Goal: Task Accomplishment & Management: Complete application form

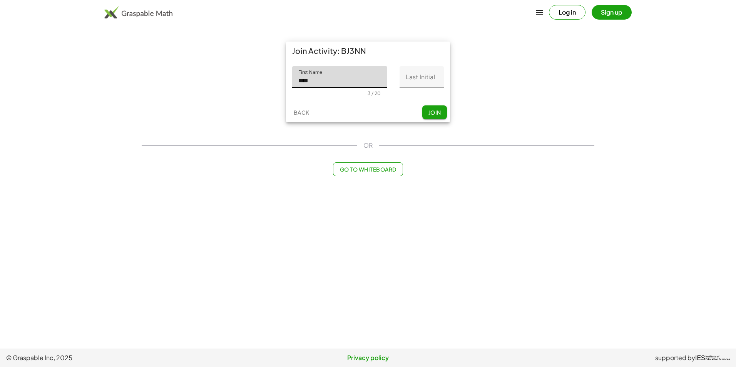
type input "****"
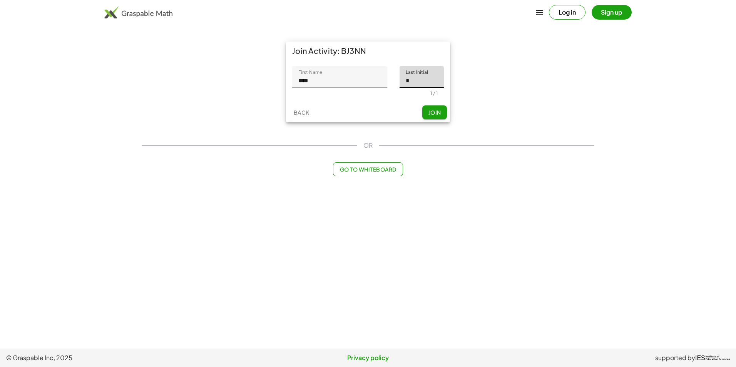
type input "*"
click at [436, 118] on button "Join" at bounding box center [434, 112] width 25 height 14
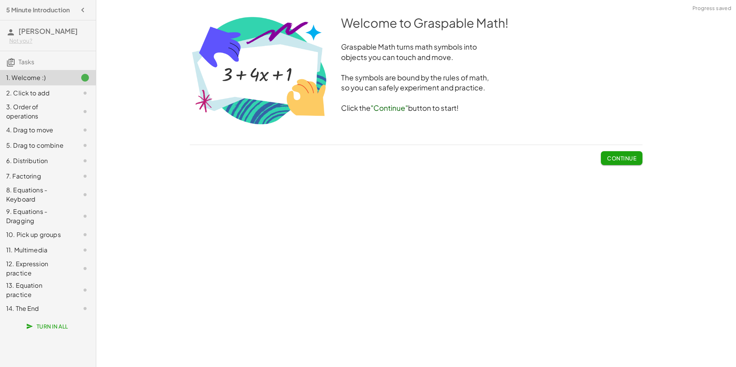
click at [612, 162] on button "Continue" at bounding box center [622, 158] width 42 height 14
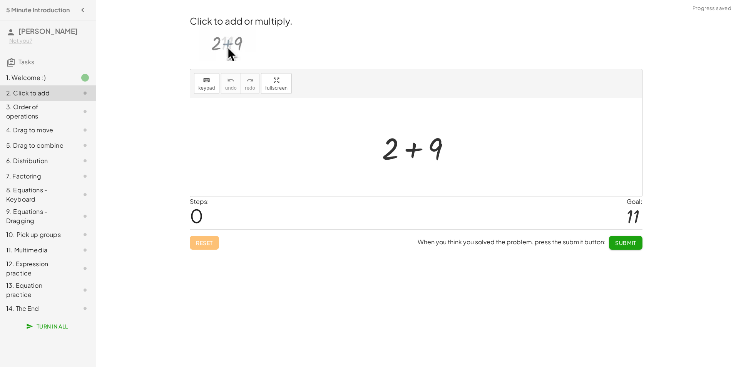
click at [446, 145] on div at bounding box center [419, 148] width 82 height 40
click at [404, 141] on div at bounding box center [419, 148] width 42 height 38
click at [404, 144] on div at bounding box center [419, 148] width 42 height 38
click at [407, 148] on div at bounding box center [419, 148] width 42 height 38
click at [630, 245] on span "Submit" at bounding box center [625, 242] width 21 height 7
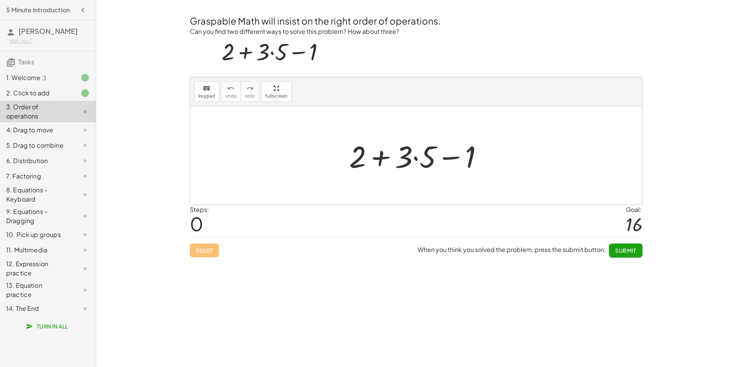
click at [415, 159] on div at bounding box center [419, 156] width 148 height 40
click at [388, 161] on div at bounding box center [419, 156] width 134 height 40
click at [424, 158] on div at bounding box center [418, 156] width 85 height 40
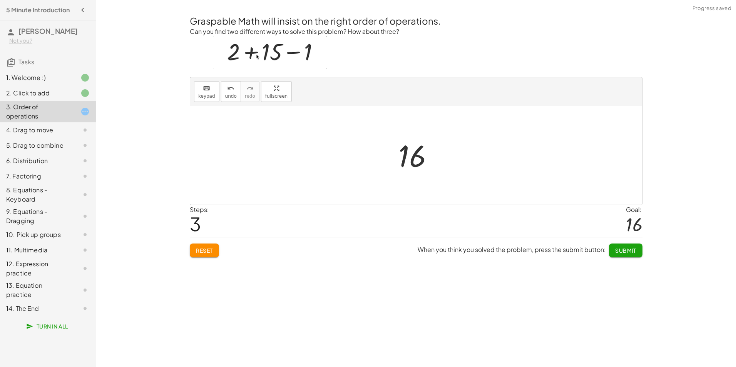
click at [629, 248] on span "Submit" at bounding box center [625, 250] width 21 height 7
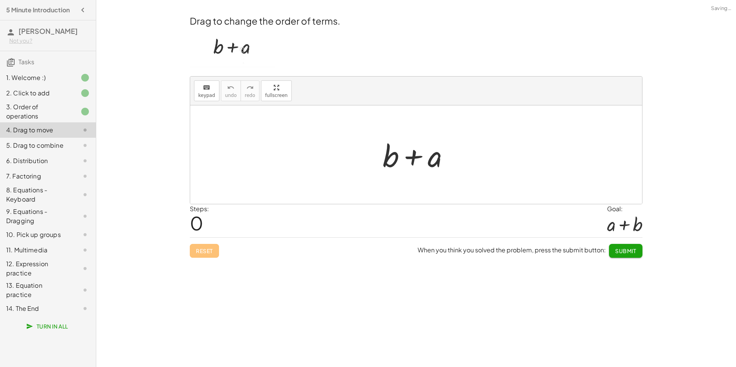
click at [414, 161] on div at bounding box center [419, 155] width 80 height 40
click at [623, 252] on span "Submit" at bounding box center [625, 250] width 21 height 7
drag, startPoint x: 437, startPoint y: 160, endPoint x: 381, endPoint y: 161, distance: 55.4
click at [382, 161] on div at bounding box center [419, 155] width 80 height 40
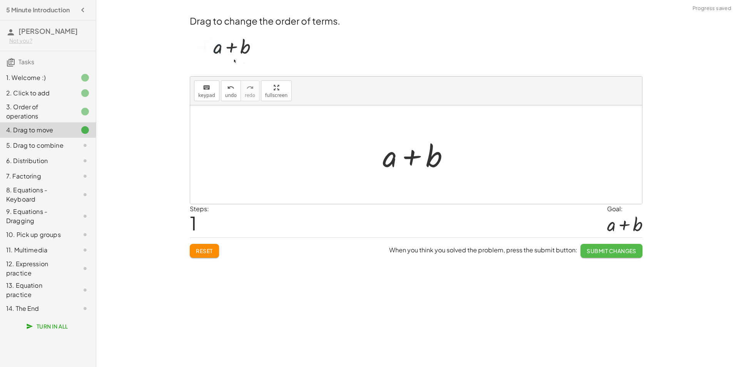
click at [605, 249] on span "Submit Changes" at bounding box center [612, 250] width 50 height 7
click at [610, 249] on span "Continue" at bounding box center [621, 250] width 29 height 7
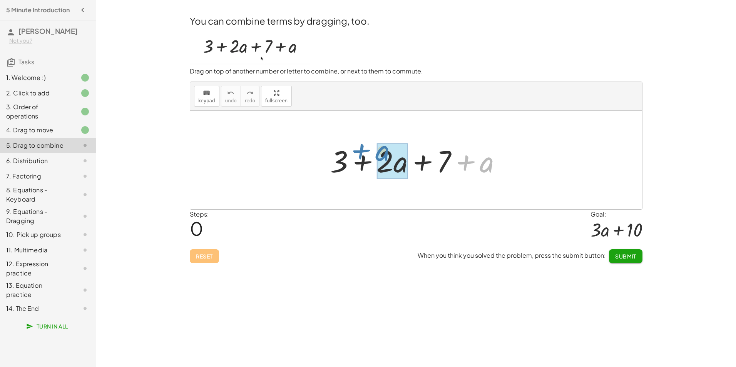
drag, startPoint x: 491, startPoint y: 168, endPoint x: 401, endPoint y: 165, distance: 90.1
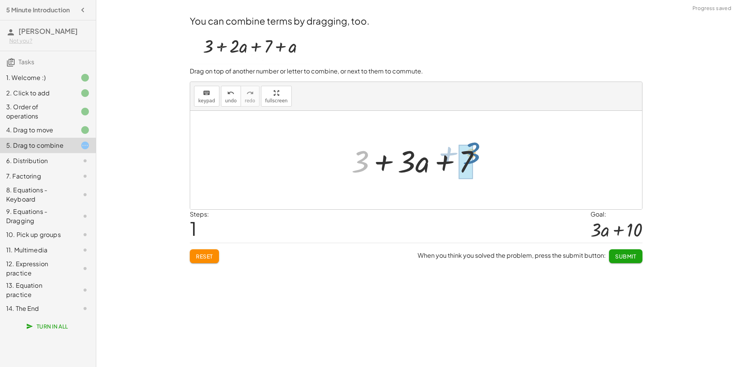
drag, startPoint x: 363, startPoint y: 161, endPoint x: 481, endPoint y: 159, distance: 117.4
click at [476, 155] on div at bounding box center [419, 160] width 142 height 40
click at [628, 255] on span "Submit" at bounding box center [625, 256] width 21 height 7
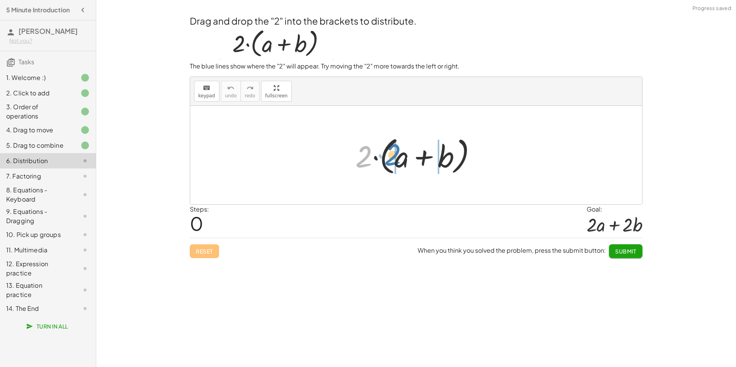
drag, startPoint x: 366, startPoint y: 161, endPoint x: 403, endPoint y: 160, distance: 37.0
click at [403, 160] on div at bounding box center [418, 155] width 135 height 44
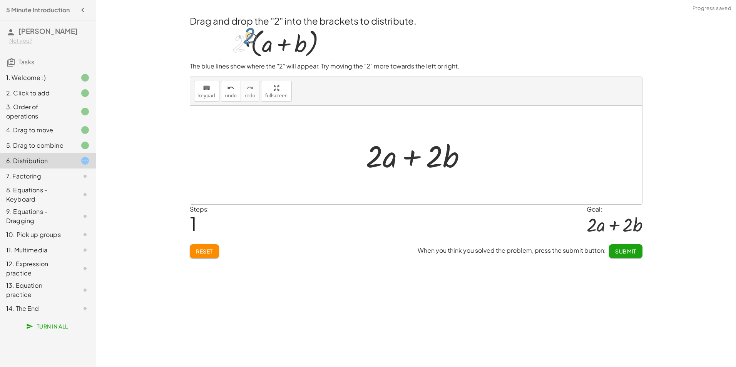
click at [624, 252] on span "Submit" at bounding box center [625, 251] width 21 height 7
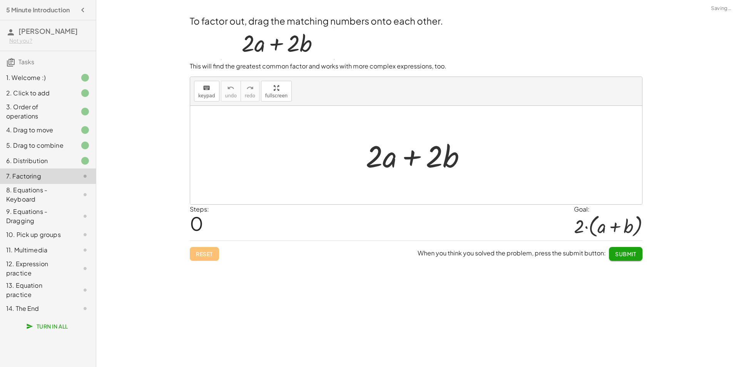
click at [627, 251] on span "Submit" at bounding box center [625, 254] width 21 height 7
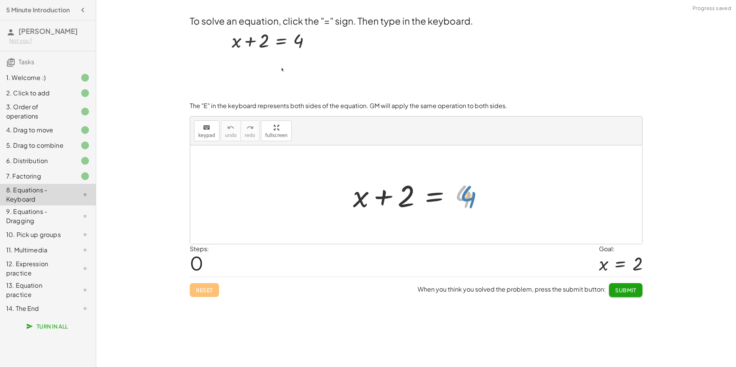
drag, startPoint x: 463, startPoint y: 187, endPoint x: 470, endPoint y: 201, distance: 14.6
click at [470, 201] on div at bounding box center [419, 195] width 140 height 40
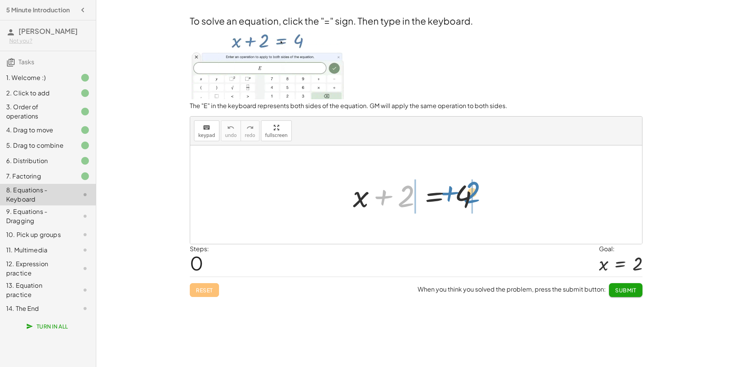
drag, startPoint x: 383, startPoint y: 199, endPoint x: 448, endPoint y: 196, distance: 65.9
click at [448, 196] on div at bounding box center [419, 195] width 140 height 40
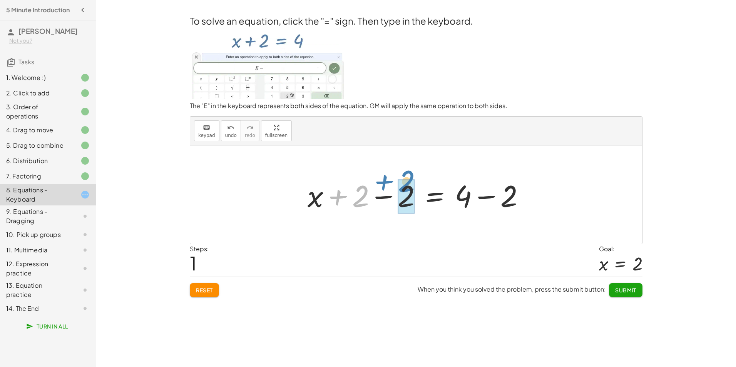
drag, startPoint x: 362, startPoint y: 201, endPoint x: 418, endPoint y: 196, distance: 56.1
click at [417, 196] on div at bounding box center [419, 195] width 231 height 40
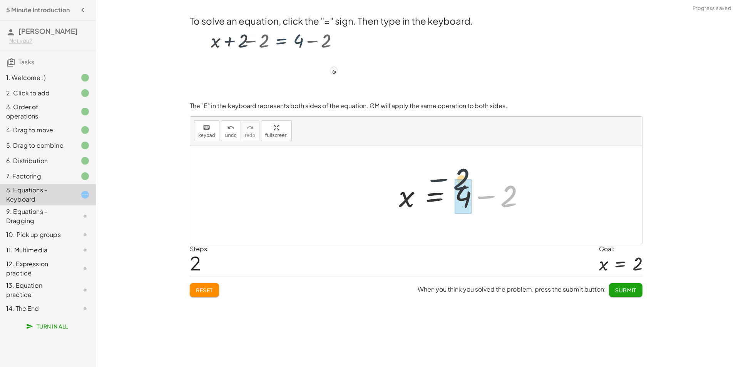
drag, startPoint x: 510, startPoint y: 199, endPoint x: 458, endPoint y: 194, distance: 51.4
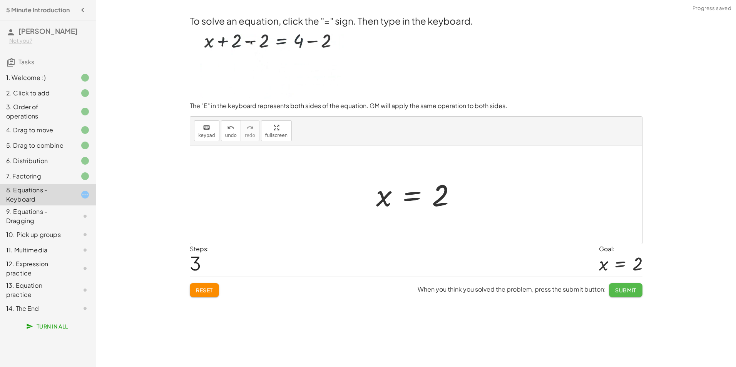
click at [622, 289] on span "Submit" at bounding box center [625, 290] width 21 height 7
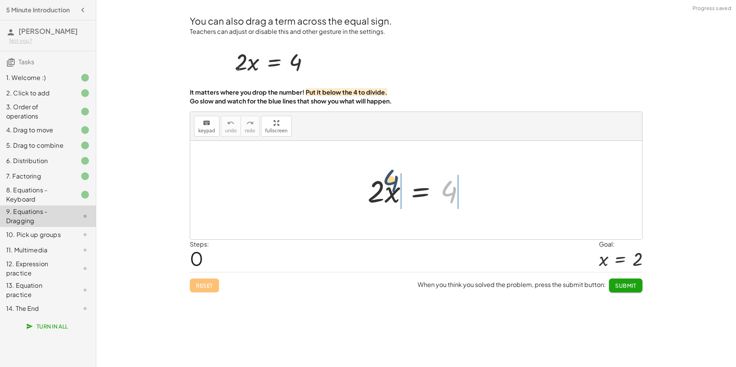
drag, startPoint x: 451, startPoint y: 196, endPoint x: 391, endPoint y: 192, distance: 60.6
click at [386, 190] on div at bounding box center [419, 190] width 111 height 40
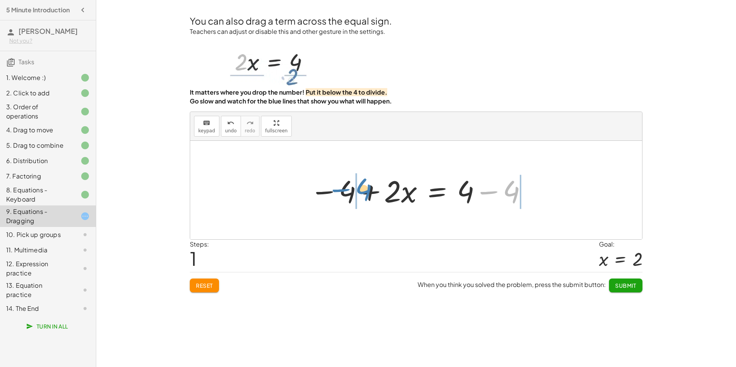
drag, startPoint x: 511, startPoint y: 194, endPoint x: 343, endPoint y: 192, distance: 168.6
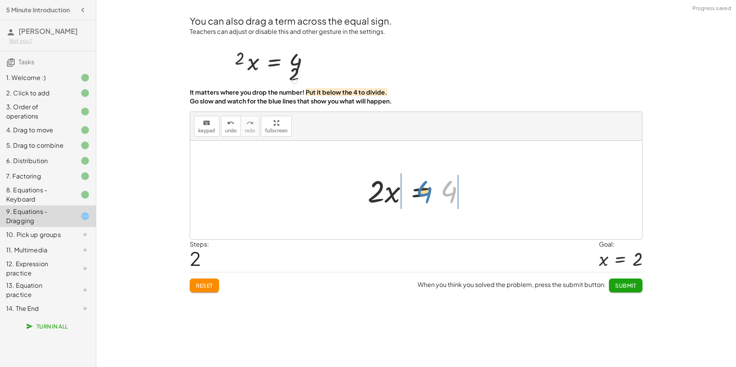
drag, startPoint x: 452, startPoint y: 191, endPoint x: 407, endPoint y: 190, distance: 45.0
click at [408, 190] on div at bounding box center [419, 190] width 111 height 40
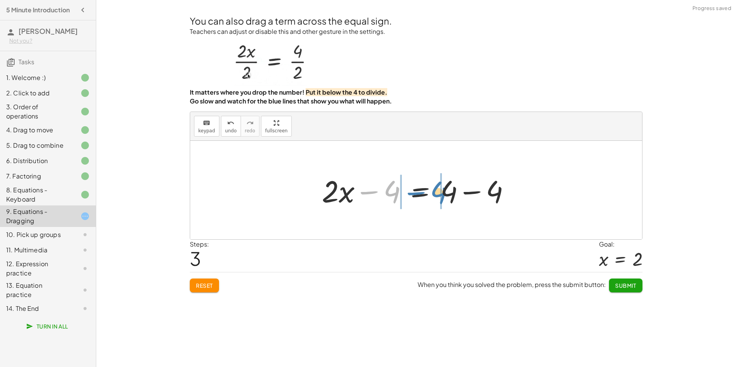
drag, startPoint x: 402, startPoint y: 193, endPoint x: 438, endPoint y: 196, distance: 35.6
click at [438, 196] on div at bounding box center [419, 190] width 202 height 40
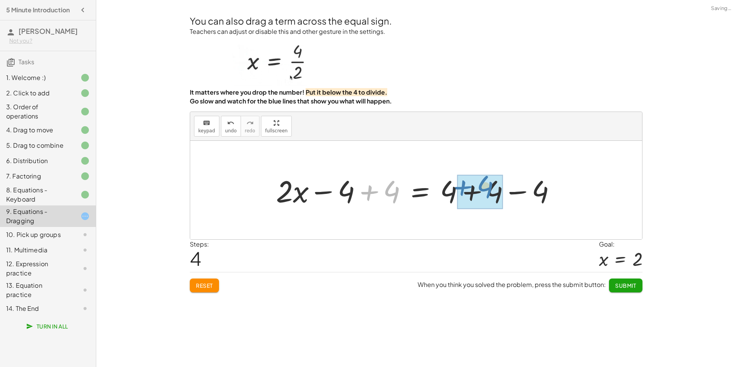
drag, startPoint x: 379, startPoint y: 194, endPoint x: 473, endPoint y: 189, distance: 93.6
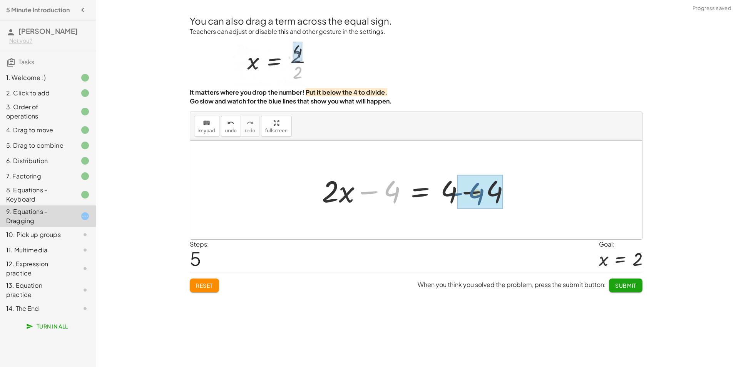
drag, startPoint x: 436, startPoint y: 186, endPoint x: 484, endPoint y: 194, distance: 48.4
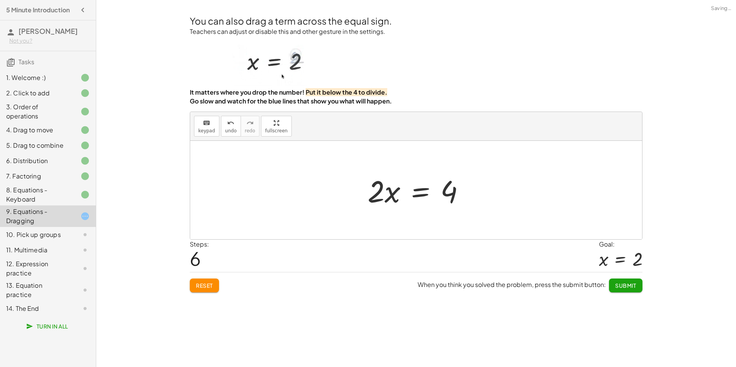
drag, startPoint x: 428, startPoint y: 195, endPoint x: 415, endPoint y: 194, distance: 13.2
click at [416, 195] on div at bounding box center [419, 190] width 111 height 40
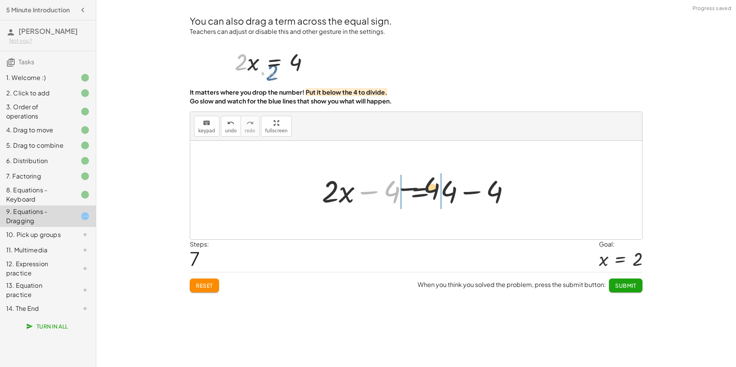
drag, startPoint x: 395, startPoint y: 195, endPoint x: 453, endPoint y: 191, distance: 58.2
click at [453, 191] on div at bounding box center [419, 190] width 202 height 40
drag, startPoint x: 390, startPoint y: 195, endPoint x: 441, endPoint y: 197, distance: 50.5
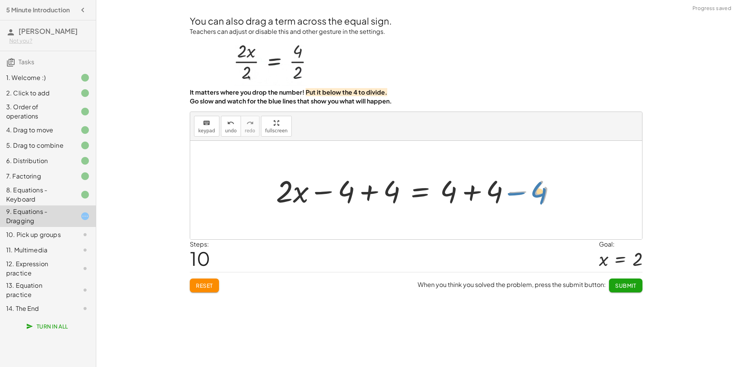
click at [542, 196] on div at bounding box center [419, 190] width 294 height 40
drag, startPoint x: 373, startPoint y: 196, endPoint x: 389, endPoint y: 196, distance: 16.2
click at [388, 196] on div at bounding box center [419, 190] width 294 height 40
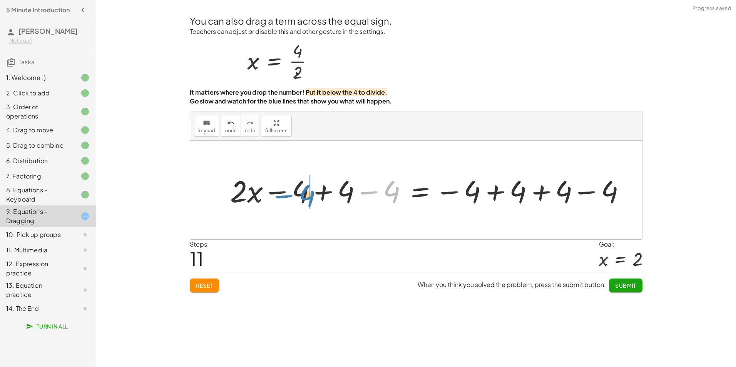
drag, startPoint x: 392, startPoint y: 196, endPoint x: 307, endPoint y: 199, distance: 85.5
click at [307, 199] on div at bounding box center [430, 190] width 409 height 40
drag, startPoint x: 345, startPoint y: 200, endPoint x: 290, endPoint y: 204, distance: 54.8
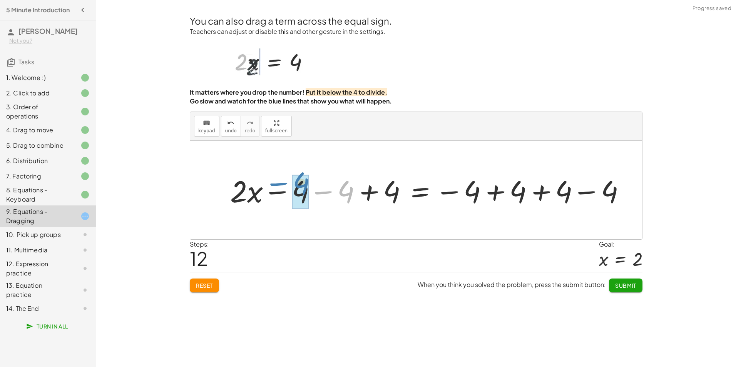
drag, startPoint x: 341, startPoint y: 196, endPoint x: 296, endPoint y: 189, distance: 45.2
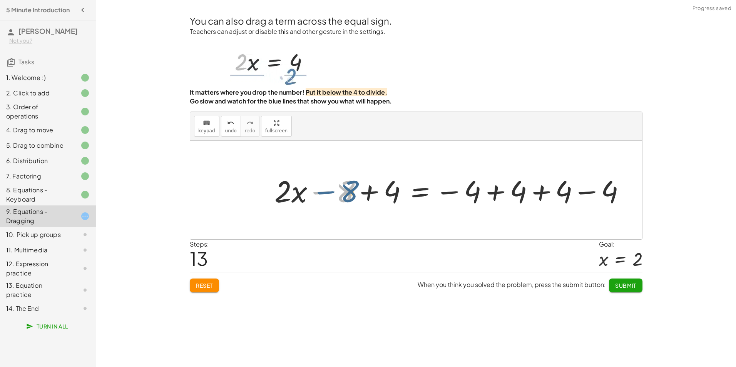
click at [346, 196] on div at bounding box center [453, 190] width 364 height 40
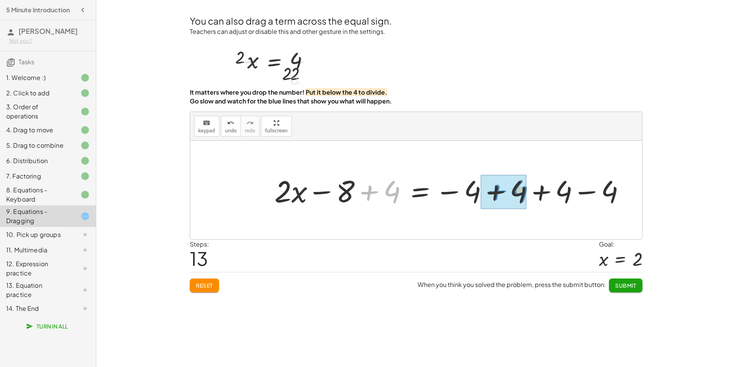
drag, startPoint x: 391, startPoint y: 194, endPoint x: 518, endPoint y: 194, distance: 127.4
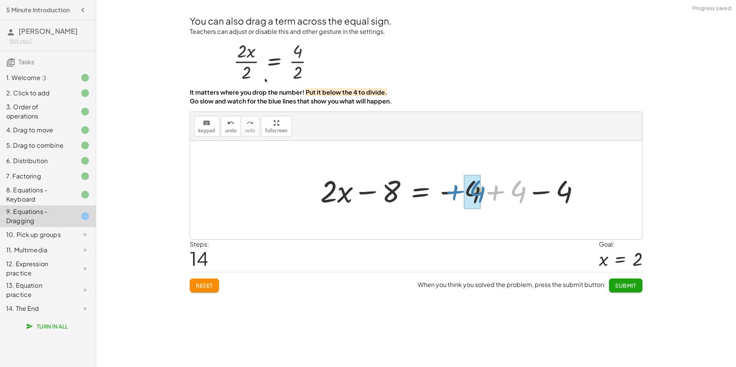
drag, startPoint x: 516, startPoint y: 194, endPoint x: 475, endPoint y: 193, distance: 40.8
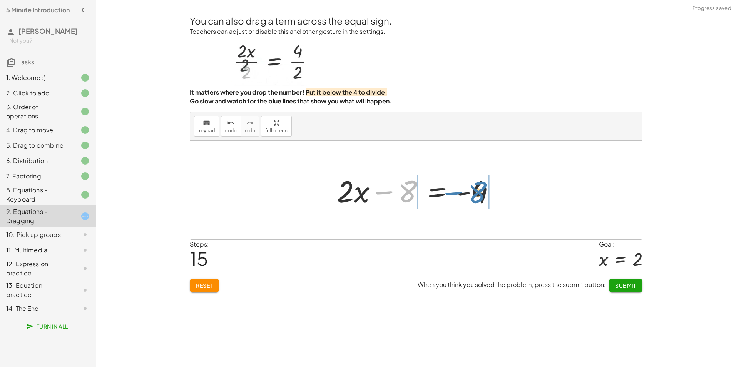
drag, startPoint x: 410, startPoint y: 191, endPoint x: 480, endPoint y: 192, distance: 69.7
click at [480, 192] on div at bounding box center [419, 190] width 172 height 40
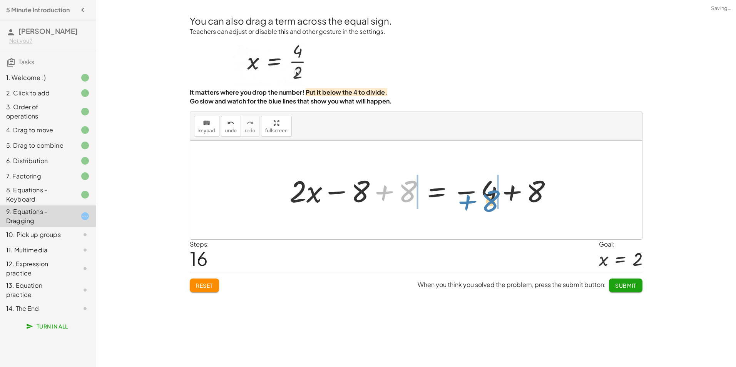
drag, startPoint x: 404, startPoint y: 196, endPoint x: 492, endPoint y: 201, distance: 88.3
click at [492, 201] on div at bounding box center [424, 190] width 276 height 40
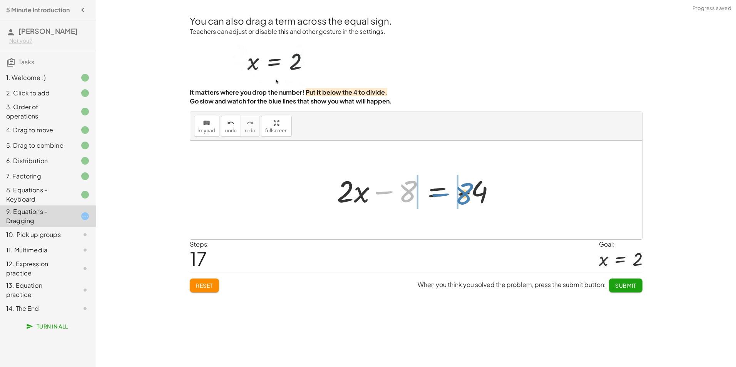
drag, startPoint x: 428, startPoint y: 192, endPoint x: 461, endPoint y: 194, distance: 32.8
click at [461, 194] on div at bounding box center [419, 190] width 172 height 40
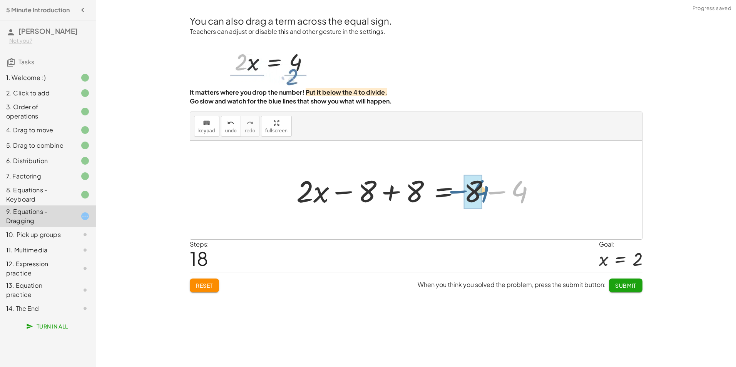
drag, startPoint x: 515, startPoint y: 191, endPoint x: 476, endPoint y: 190, distance: 39.3
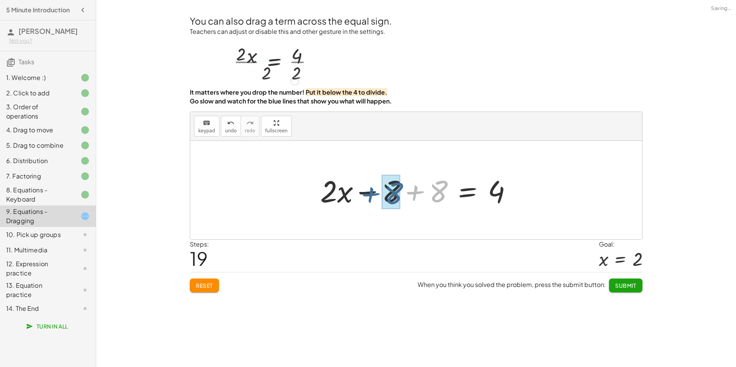
drag, startPoint x: 442, startPoint y: 194, endPoint x: 398, endPoint y: 196, distance: 44.7
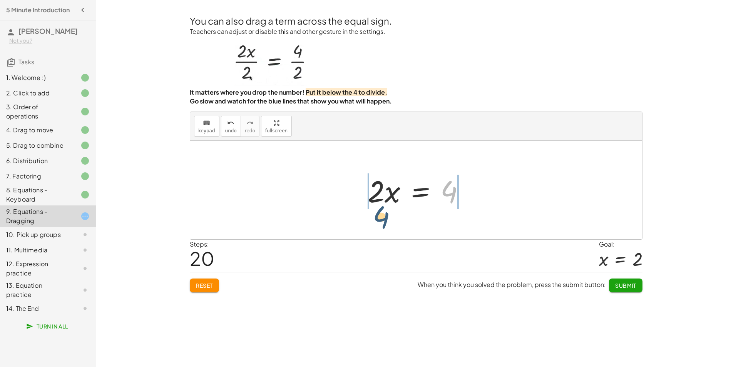
drag, startPoint x: 459, startPoint y: 191, endPoint x: 391, endPoint y: 216, distance: 73.1
click at [391, 216] on div "· 2 · x = 4 − 4 + · 2 · x = + 4 − 4 · 2 · x = 4 + · 2 · x − 4 = + 4 − 4 + · 2 ·…" at bounding box center [416, 190] width 452 height 99
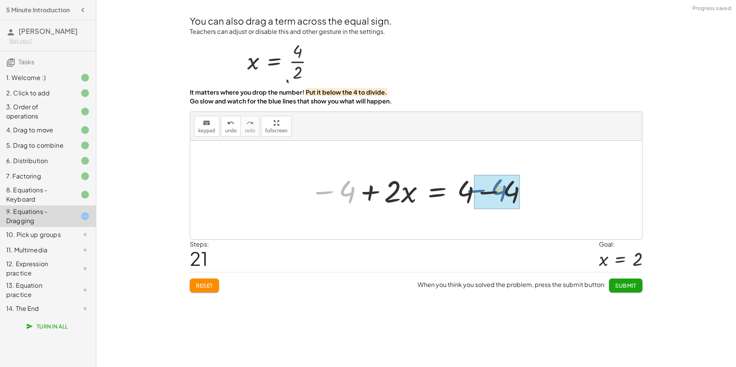
drag, startPoint x: 348, startPoint y: 197, endPoint x: 483, endPoint y: 195, distance: 134.3
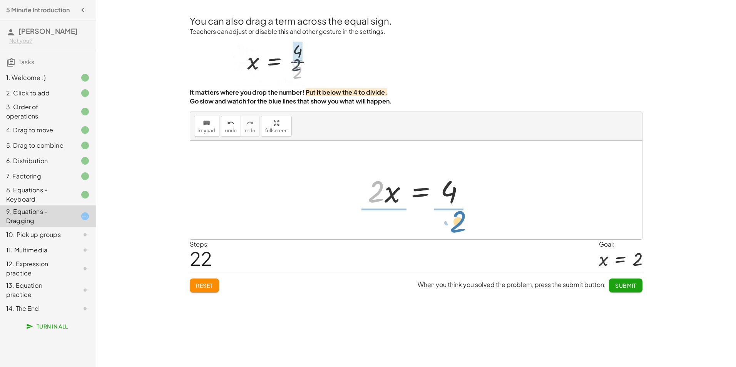
drag, startPoint x: 381, startPoint y: 192, endPoint x: 458, endPoint y: 218, distance: 81.8
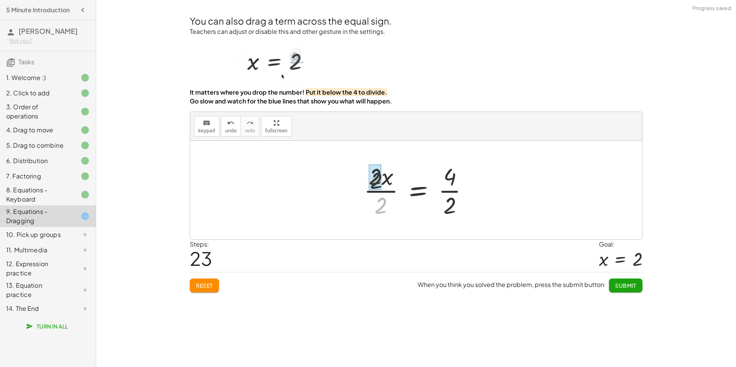
drag, startPoint x: 381, startPoint y: 204, endPoint x: 377, endPoint y: 189, distance: 16.0
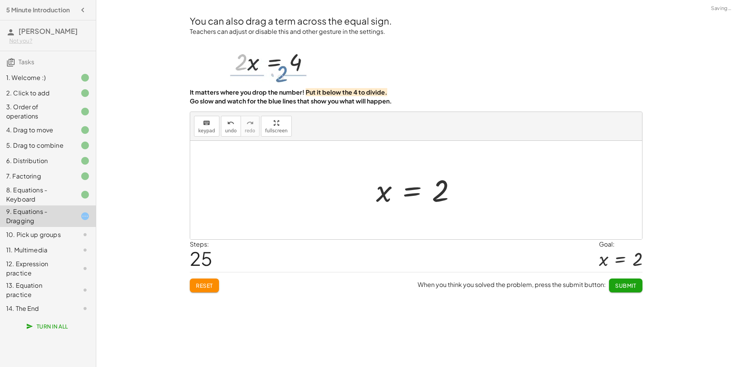
click at [619, 285] on span "Submit" at bounding box center [625, 285] width 21 height 7
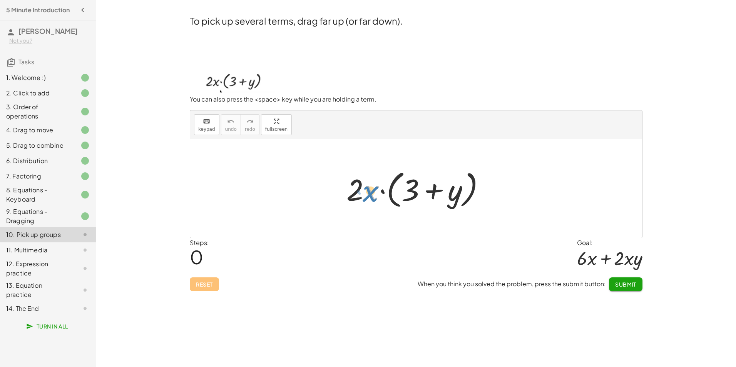
click at [367, 197] on div at bounding box center [419, 189] width 152 height 44
drag, startPoint x: 354, startPoint y: 194, endPoint x: 360, endPoint y: 207, distance: 15.3
click at [354, 203] on div at bounding box center [419, 189] width 152 height 44
click at [359, 198] on div at bounding box center [419, 189] width 152 height 44
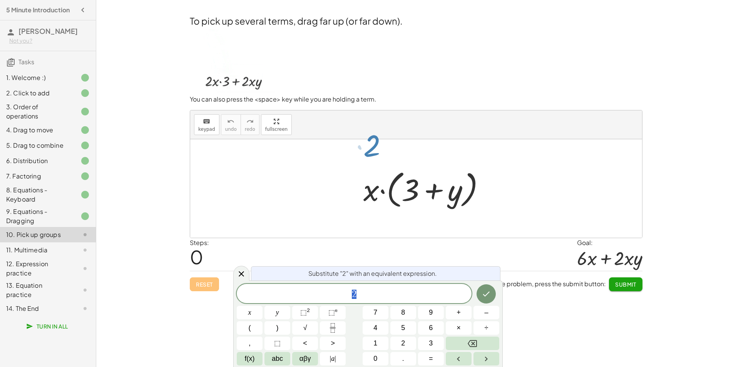
drag, startPoint x: 359, startPoint y: 198, endPoint x: 402, endPoint y: 189, distance: 43.8
click at [404, 190] on div at bounding box center [419, 189] width 152 height 44
click at [463, 326] on button "×" at bounding box center [459, 327] width 26 height 13
click at [479, 342] on button "Backspace" at bounding box center [472, 343] width 53 height 13
click at [476, 341] on button "Backspace" at bounding box center [472, 343] width 53 height 13
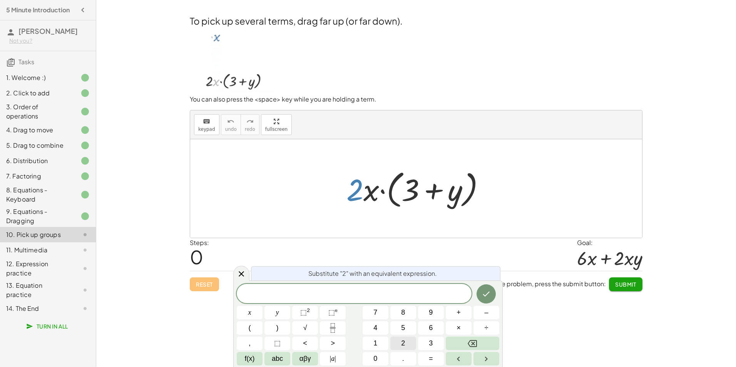
click at [401, 340] on span "2" at bounding box center [403, 343] width 4 height 10
click at [267, 314] on button "y" at bounding box center [277, 312] width 26 height 13
click at [468, 343] on icon "Backspace" at bounding box center [472, 343] width 9 height 9
click at [251, 315] on button "x" at bounding box center [250, 312] width 26 height 13
click at [480, 296] on button "Done" at bounding box center [485, 293] width 19 height 19
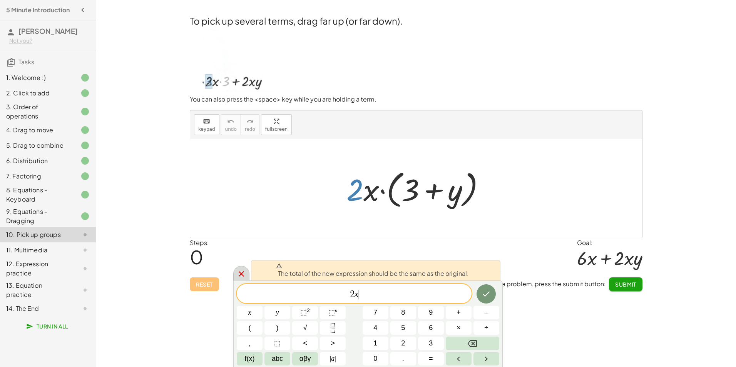
click at [243, 272] on icon at bounding box center [241, 273] width 5 height 5
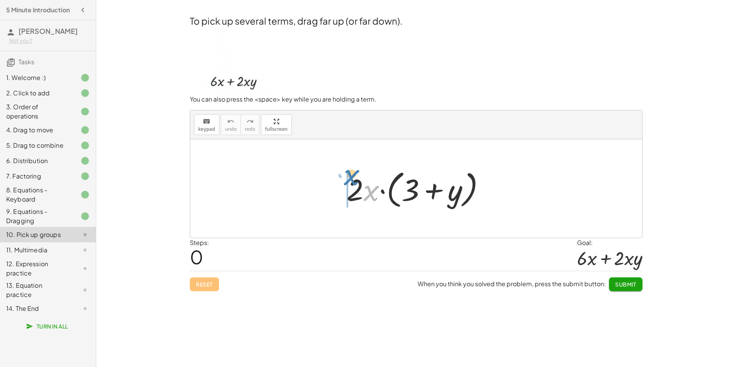
drag, startPoint x: 369, startPoint y: 197, endPoint x: 349, endPoint y: 182, distance: 25.3
click at [349, 181] on div at bounding box center [419, 189] width 152 height 44
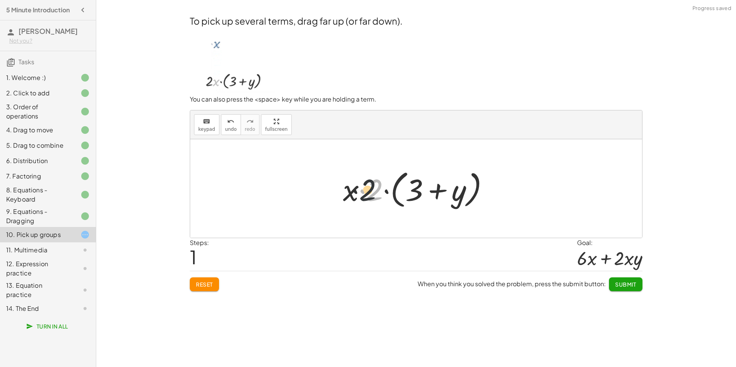
drag, startPoint x: 381, startPoint y: 192, endPoint x: 353, endPoint y: 191, distance: 28.1
click at [353, 191] on div at bounding box center [419, 189] width 160 height 44
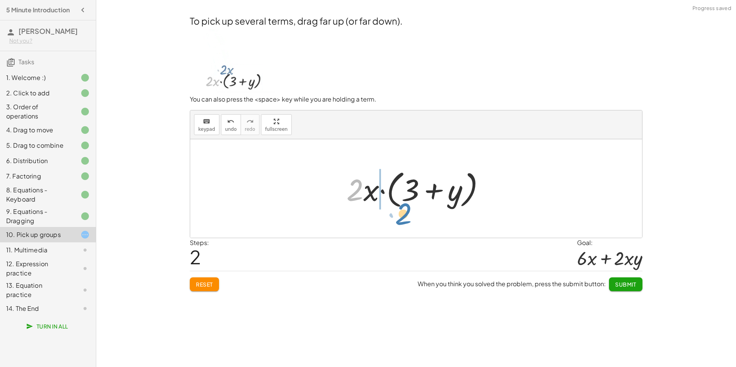
drag, startPoint x: 355, startPoint y: 195, endPoint x: 408, endPoint y: 228, distance: 62.7
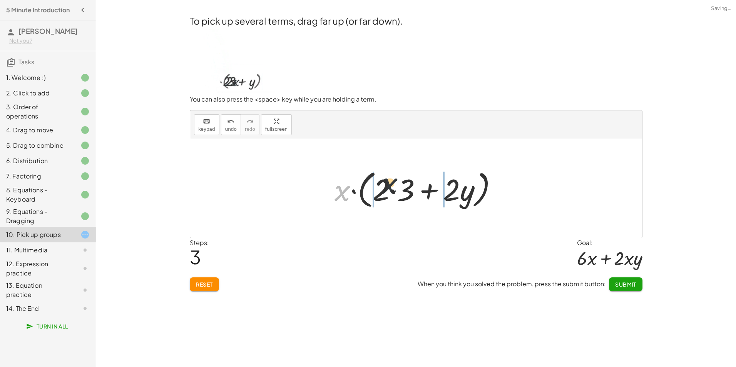
drag, startPoint x: 333, startPoint y: 202, endPoint x: 399, endPoint y: 196, distance: 66.6
click at [399, 196] on div at bounding box center [419, 189] width 177 height 44
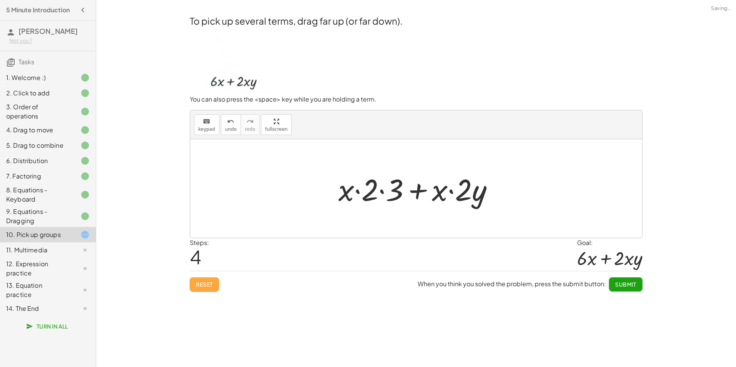
click at [195, 286] on button "Reset" at bounding box center [204, 284] width 29 height 14
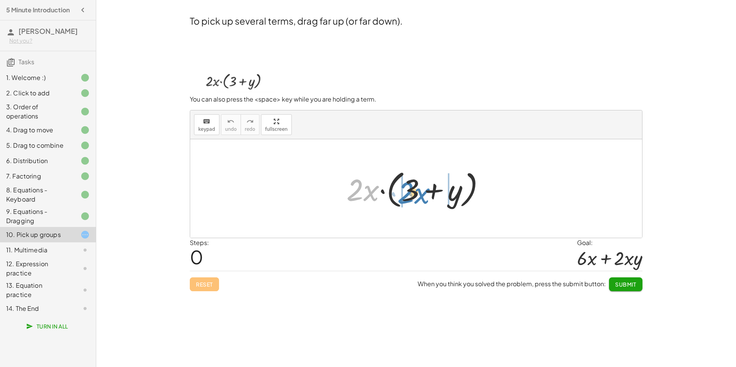
drag, startPoint x: 353, startPoint y: 195, endPoint x: 400, endPoint y: 197, distance: 47.8
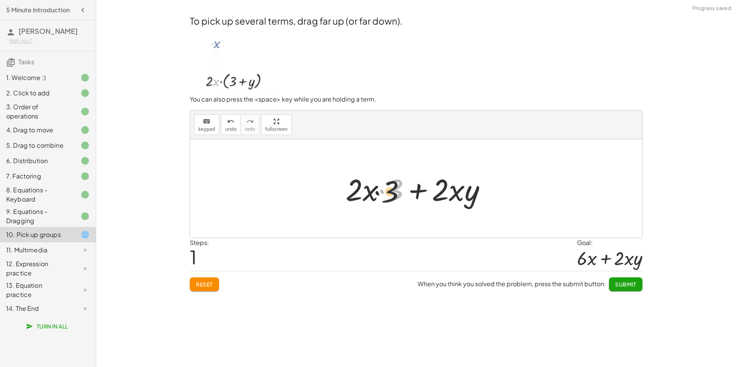
drag, startPoint x: 399, startPoint y: 189, endPoint x: 364, endPoint y: 194, distance: 35.4
click at [364, 194] on div at bounding box center [419, 189] width 155 height 40
click at [623, 283] on span "Submit" at bounding box center [625, 284] width 21 height 7
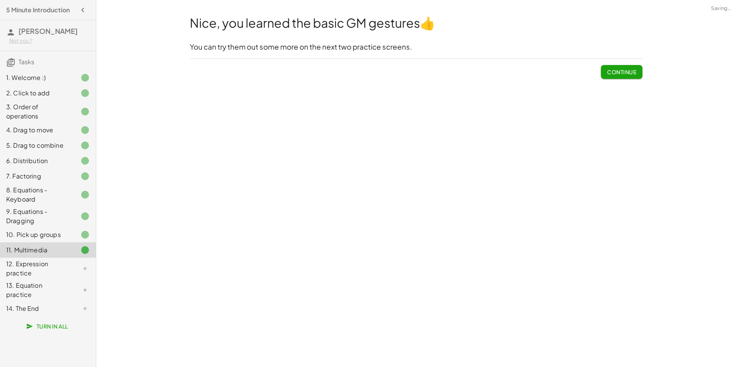
click at [607, 71] on span "Continue" at bounding box center [621, 72] width 29 height 7
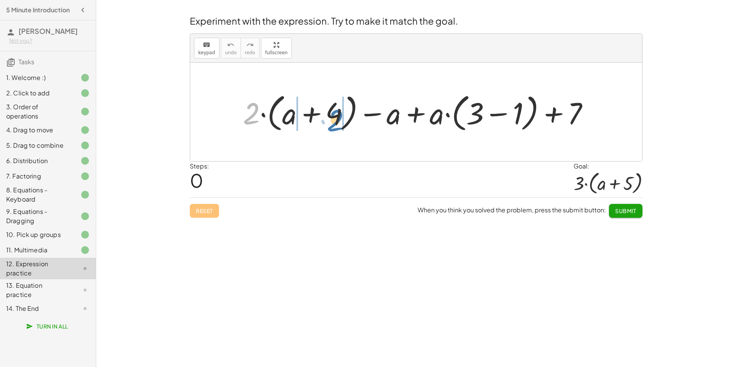
drag, startPoint x: 245, startPoint y: 117, endPoint x: 324, endPoint y: 118, distance: 78.5
click at [329, 123] on div at bounding box center [419, 112] width 360 height 44
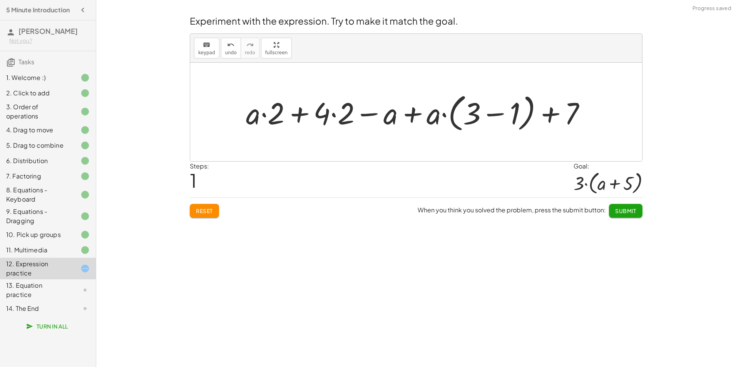
drag, startPoint x: 280, startPoint y: 114, endPoint x: 284, endPoint y: 114, distance: 3.9
click at [280, 114] on div at bounding box center [419, 112] width 354 height 44
click at [271, 117] on div at bounding box center [419, 112] width 354 height 44
click at [210, 211] on span "Reset" at bounding box center [204, 210] width 17 height 7
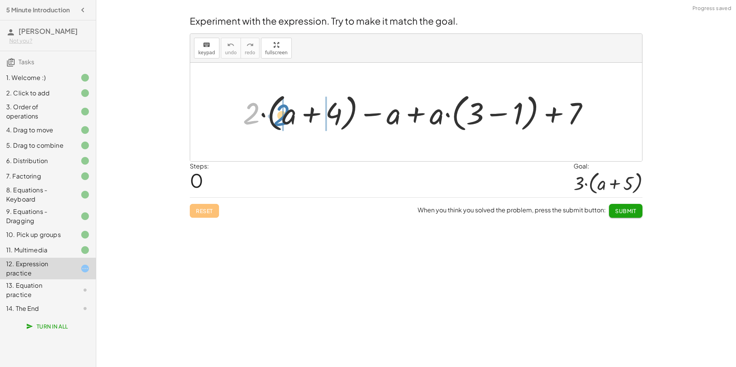
drag, startPoint x: 251, startPoint y: 113, endPoint x: 281, endPoint y: 111, distance: 30.5
click at [281, 111] on div at bounding box center [419, 112] width 360 height 44
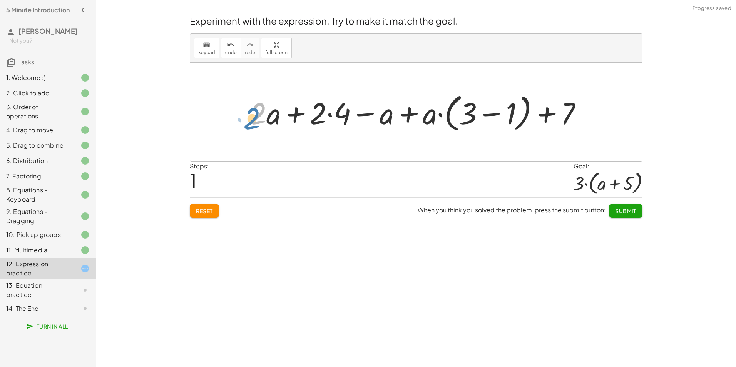
click at [253, 114] on div at bounding box center [419, 112] width 346 height 44
click at [206, 216] on button "Reset" at bounding box center [204, 211] width 29 height 14
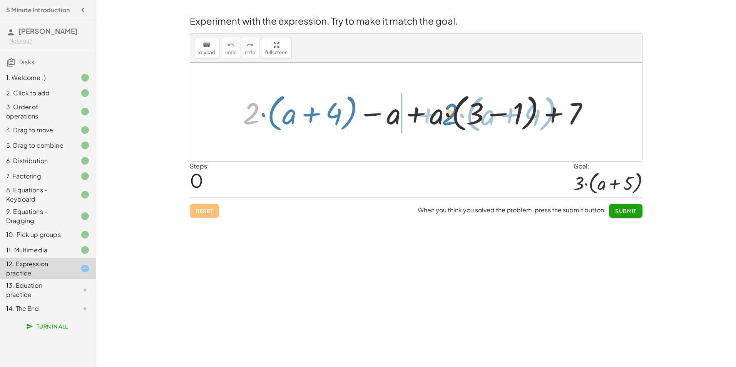
drag, startPoint x: 252, startPoint y: 107, endPoint x: 447, endPoint y: 108, distance: 194.7
click at [447, 108] on div at bounding box center [419, 112] width 360 height 44
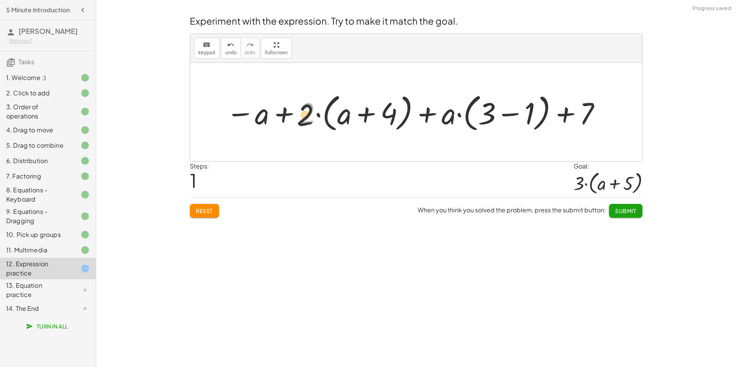
drag, startPoint x: 314, startPoint y: 109, endPoint x: 310, endPoint y: 114, distance: 6.9
click at [310, 114] on div at bounding box center [414, 112] width 384 height 44
drag, startPoint x: 310, startPoint y: 114, endPoint x: 268, endPoint y: 112, distance: 41.6
click at [270, 113] on div at bounding box center [414, 112] width 384 height 44
drag, startPoint x: 298, startPoint y: 114, endPoint x: 346, endPoint y: 114, distance: 47.7
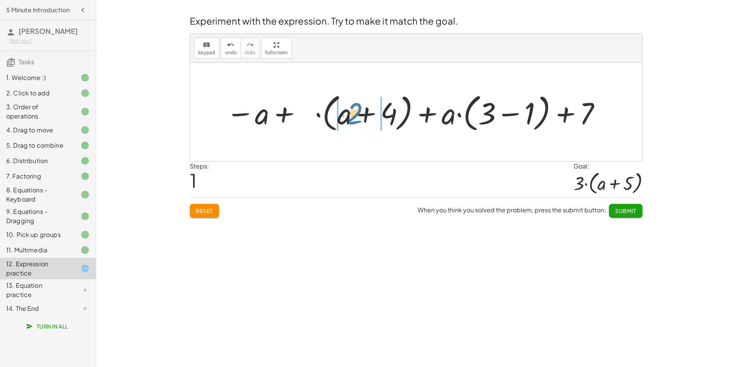
click at [346, 114] on div at bounding box center [414, 112] width 384 height 44
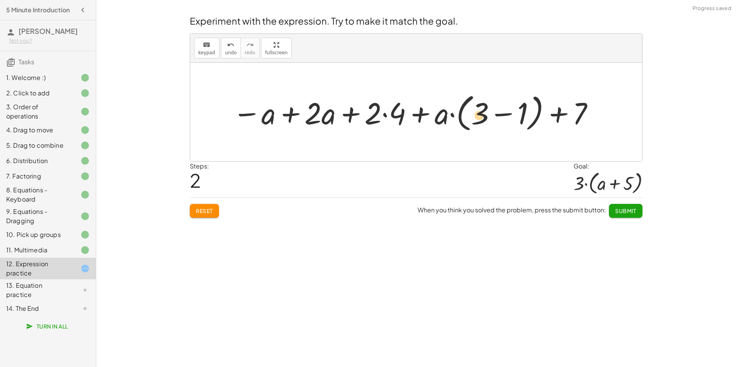
drag, startPoint x: 381, startPoint y: 111, endPoint x: 485, endPoint y: 112, distance: 104.7
click at [485, 112] on div at bounding box center [414, 112] width 370 height 44
drag, startPoint x: 373, startPoint y: 117, endPoint x: 508, endPoint y: 112, distance: 136.0
click at [508, 112] on div at bounding box center [414, 112] width 370 height 44
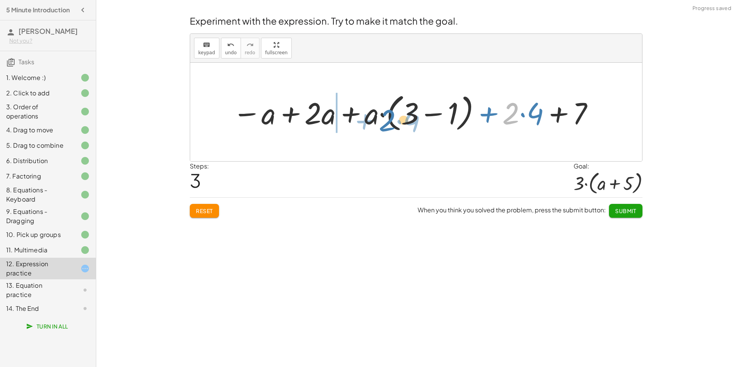
drag, startPoint x: 515, startPoint y: 113, endPoint x: 351, endPoint y: 118, distance: 164.0
click at [351, 118] on div at bounding box center [414, 112] width 370 height 44
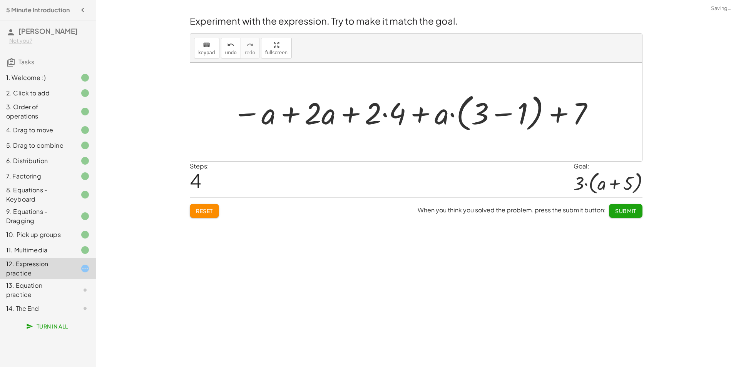
click at [203, 207] on span "Reset" at bounding box center [204, 210] width 17 height 7
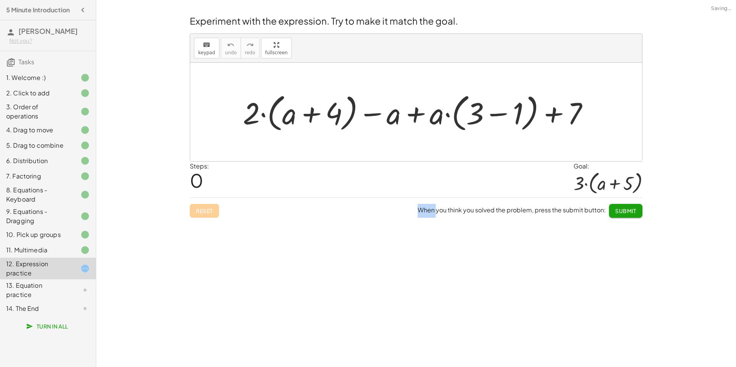
click at [203, 207] on div "Reset When you think you solved the problem, press the submit button: Submit" at bounding box center [416, 207] width 453 height 20
click at [361, 201] on div "Reset When you think you solved the problem, press the submit button: Submit" at bounding box center [416, 207] width 453 height 20
click at [362, 206] on div "Reset When you think you solved the problem, press the submit button: Submit" at bounding box center [416, 207] width 453 height 20
click at [78, 10] on button "button" at bounding box center [83, 10] width 14 height 14
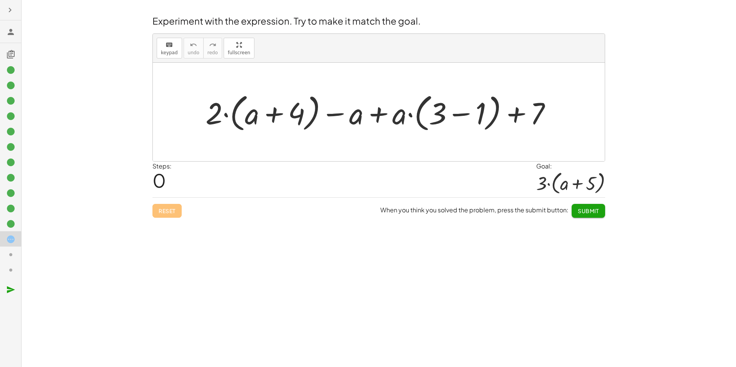
click at [8, 12] on icon "button" at bounding box center [9, 9] width 9 height 9
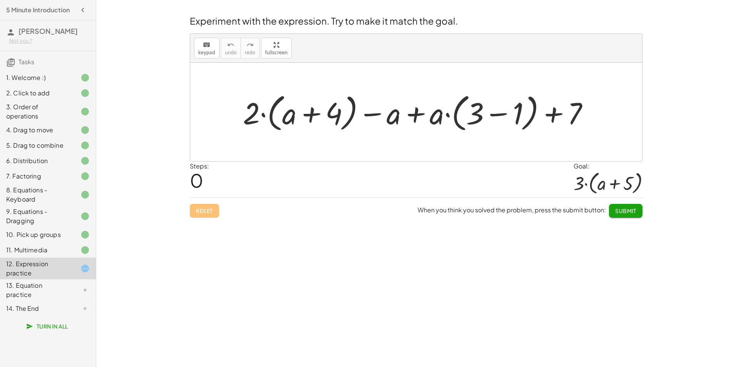
click at [8, 12] on h4 "5 Minute Introduction" at bounding box center [38, 9] width 64 height 9
click at [84, 10] on icon "button" at bounding box center [82, 9] width 9 height 9
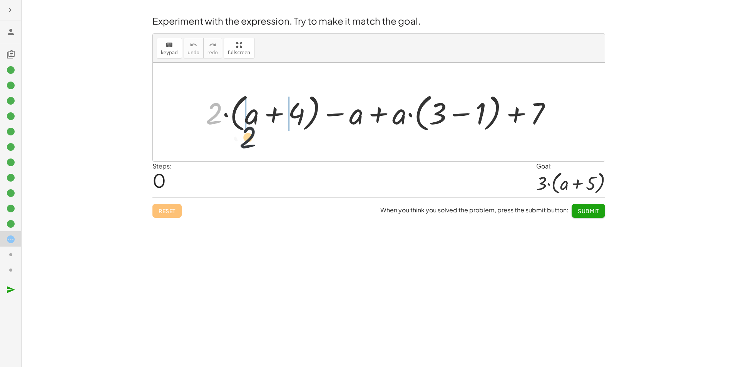
drag, startPoint x: 211, startPoint y: 107, endPoint x: 252, endPoint y: 114, distance: 41.4
click at [253, 111] on div at bounding box center [382, 112] width 360 height 44
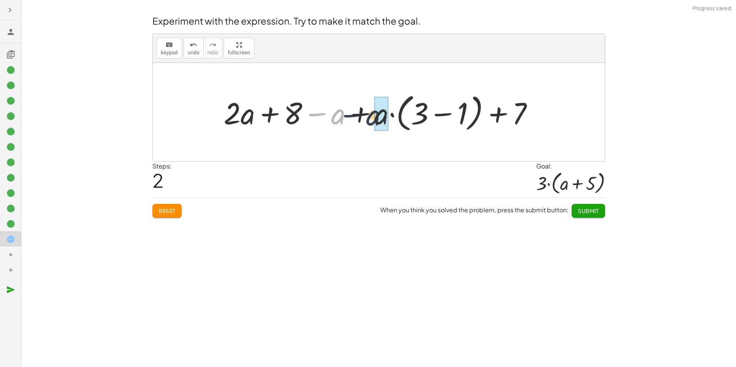
drag, startPoint x: 333, startPoint y: 115, endPoint x: 373, endPoint y: 117, distance: 40.4
click at [372, 117] on div at bounding box center [382, 112] width 324 height 44
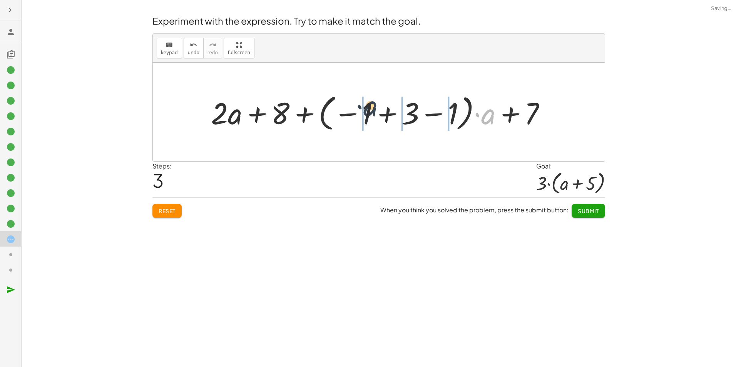
drag, startPoint x: 495, startPoint y: 120, endPoint x: 372, endPoint y: 111, distance: 123.1
click at [372, 111] on div at bounding box center [381, 112] width 349 height 43
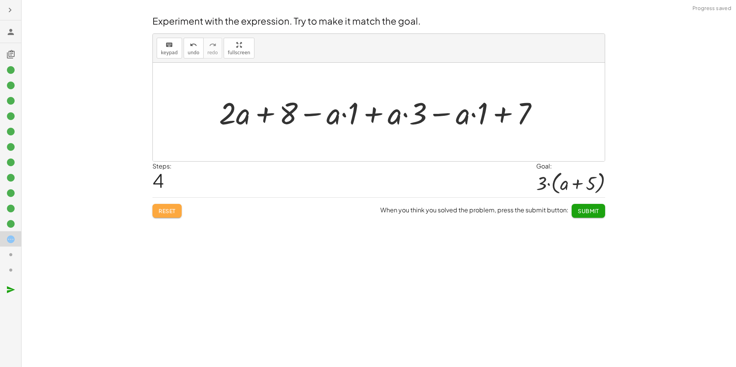
click at [168, 207] on span "Reset" at bounding box center [167, 210] width 17 height 7
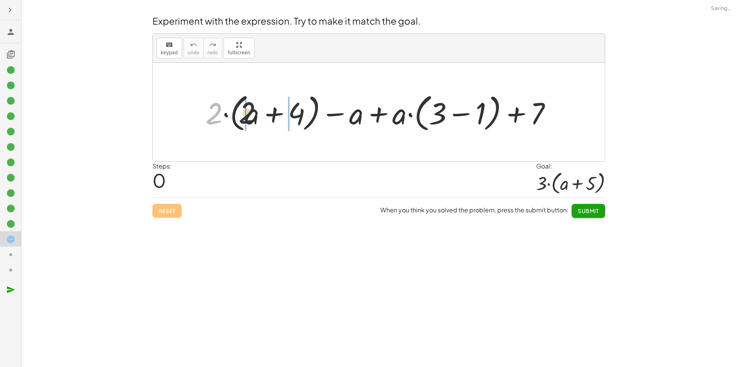
drag, startPoint x: 213, startPoint y: 122, endPoint x: 250, endPoint y: 121, distance: 37.0
click at [250, 121] on div at bounding box center [382, 112] width 360 height 44
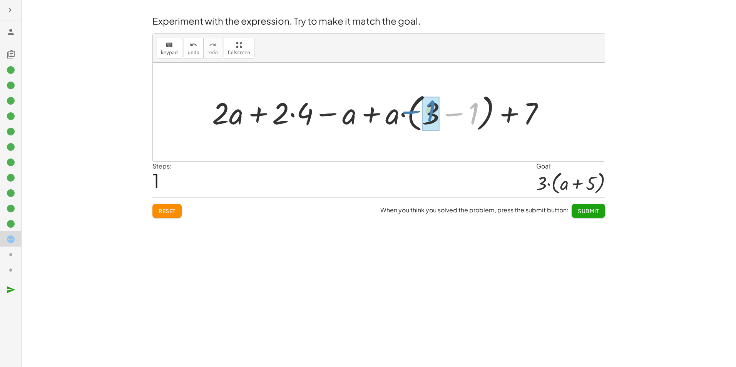
drag, startPoint x: 470, startPoint y: 113, endPoint x: 431, endPoint y: 109, distance: 39.4
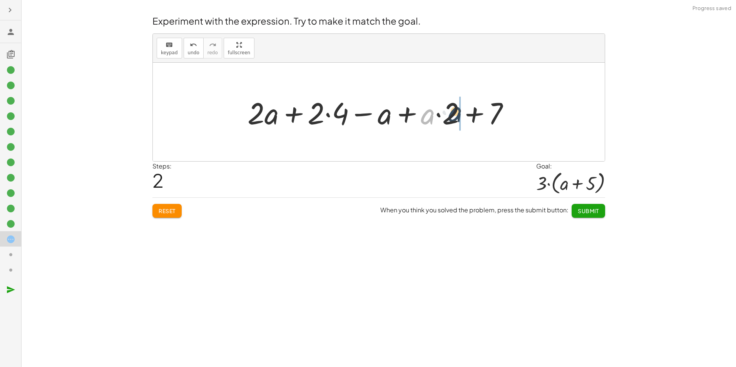
drag, startPoint x: 422, startPoint y: 118, endPoint x: 450, endPoint y: 116, distance: 28.6
click at [450, 116] on div at bounding box center [382, 112] width 276 height 40
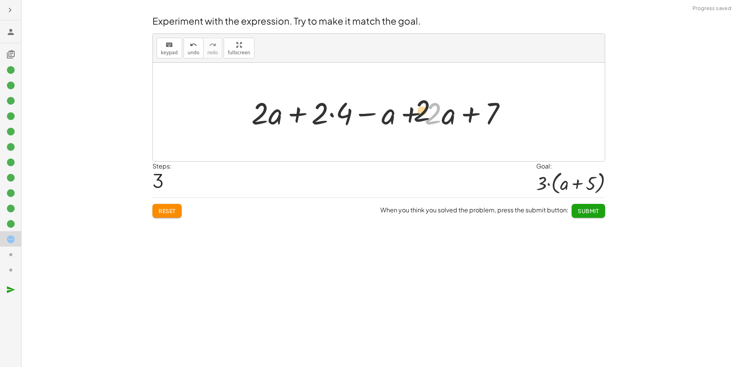
drag, startPoint x: 440, startPoint y: 121, endPoint x: 427, endPoint y: 118, distance: 13.1
click at [427, 118] on div at bounding box center [381, 112] width 269 height 40
drag, startPoint x: 442, startPoint y: 117, endPoint x: 419, endPoint y: 115, distance: 23.5
click at [419, 115] on div at bounding box center [381, 112] width 269 height 40
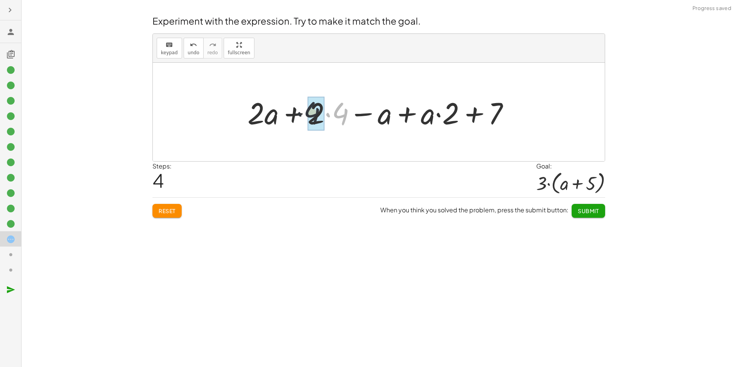
drag, startPoint x: 343, startPoint y: 115, endPoint x: 325, endPoint y: 115, distance: 18.1
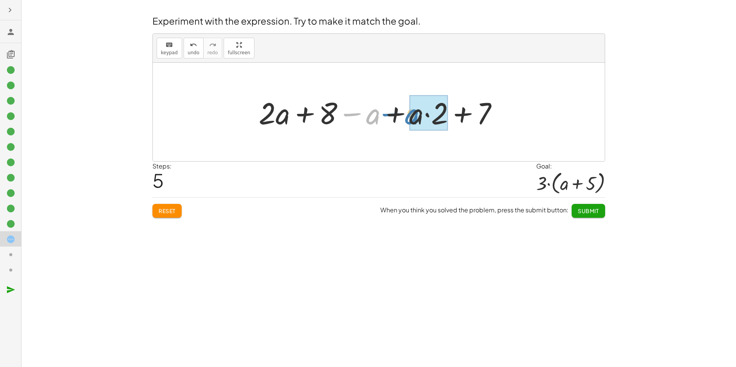
drag, startPoint x: 371, startPoint y: 119, endPoint x: 410, endPoint y: 119, distance: 38.9
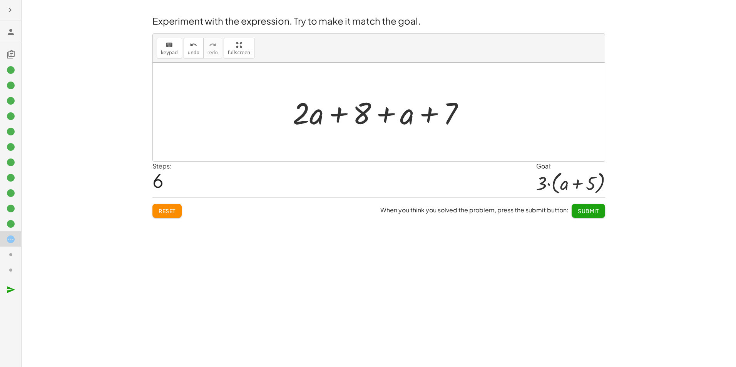
drag, startPoint x: 559, startPoint y: 175, endPoint x: 550, endPoint y: 187, distance: 14.9
click at [553, 190] on div at bounding box center [570, 183] width 69 height 24
drag, startPoint x: 455, startPoint y: 120, endPoint x: 443, endPoint y: 122, distance: 11.7
click at [452, 122] on div at bounding box center [382, 112] width 186 height 40
drag, startPoint x: 414, startPoint y: 118, endPoint x: 421, endPoint y: 112, distance: 9.9
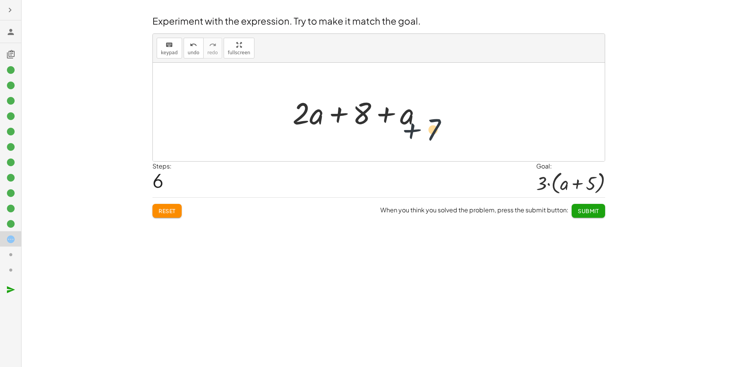
click at [420, 116] on div at bounding box center [382, 112] width 186 height 40
drag, startPoint x: 360, startPoint y: 116, endPoint x: 349, endPoint y: 109, distance: 13.3
click at [349, 109] on div at bounding box center [382, 112] width 186 height 40
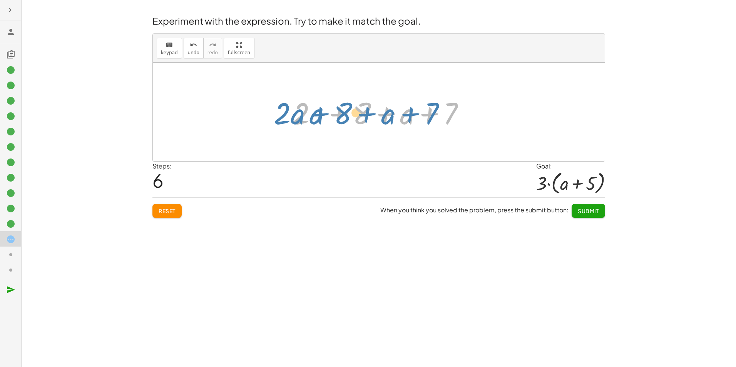
drag, startPoint x: 301, startPoint y: 119, endPoint x: 288, endPoint y: 117, distance: 13.2
click at [286, 117] on div at bounding box center [376, 112] width 181 height 40
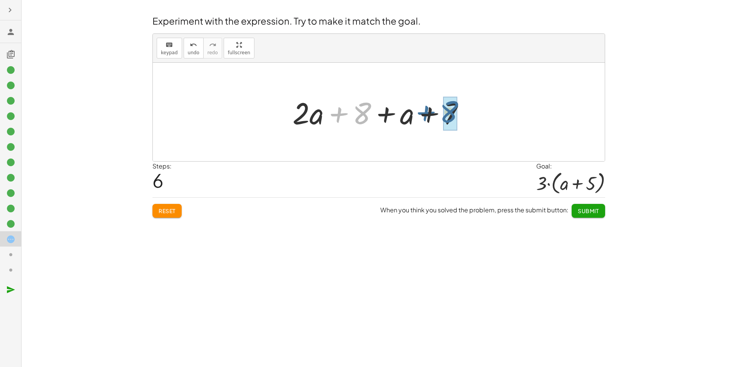
drag, startPoint x: 358, startPoint y: 116, endPoint x: 448, endPoint y: 114, distance: 90.5
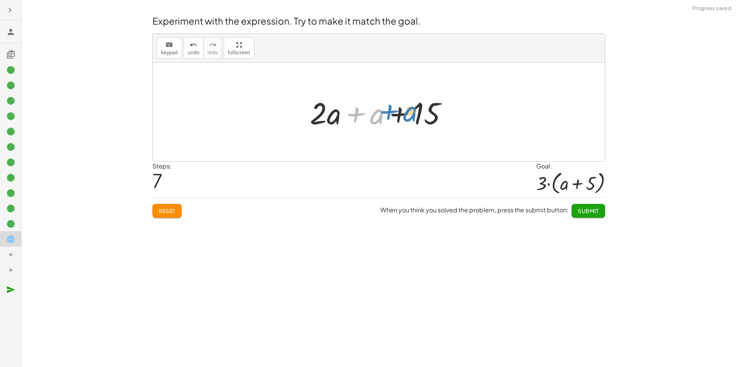
drag, startPoint x: 381, startPoint y: 119, endPoint x: 412, endPoint y: 117, distance: 31.2
click at [413, 115] on div at bounding box center [382, 112] width 152 height 40
click at [181, 204] on div "Reset When you think you solved the problem, press the submit button: Submit" at bounding box center [378, 207] width 453 height 20
click at [175, 210] on span "Reset" at bounding box center [167, 210] width 17 height 7
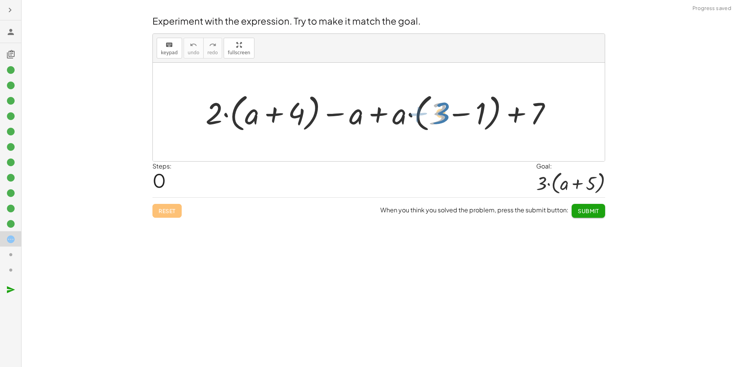
click at [436, 110] on div at bounding box center [382, 112] width 360 height 44
drag, startPoint x: 215, startPoint y: 114, endPoint x: 298, endPoint y: 115, distance: 82.4
click at [298, 115] on div at bounding box center [382, 112] width 360 height 44
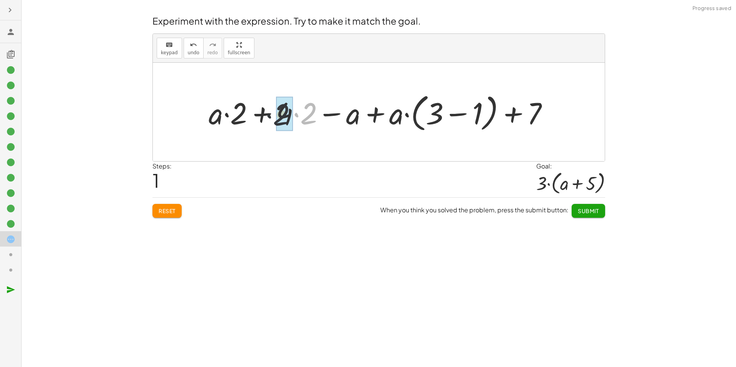
drag, startPoint x: 306, startPoint y: 111, endPoint x: 276, endPoint y: 112, distance: 30.0
click at [276, 112] on div at bounding box center [382, 112] width 354 height 44
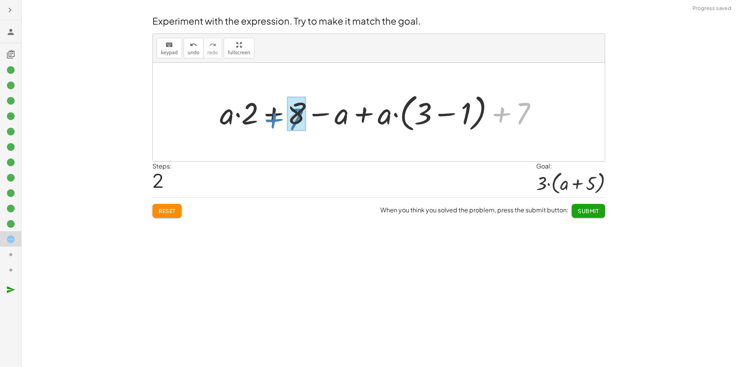
drag, startPoint x: 516, startPoint y: 110, endPoint x: 291, endPoint y: 115, distance: 225.2
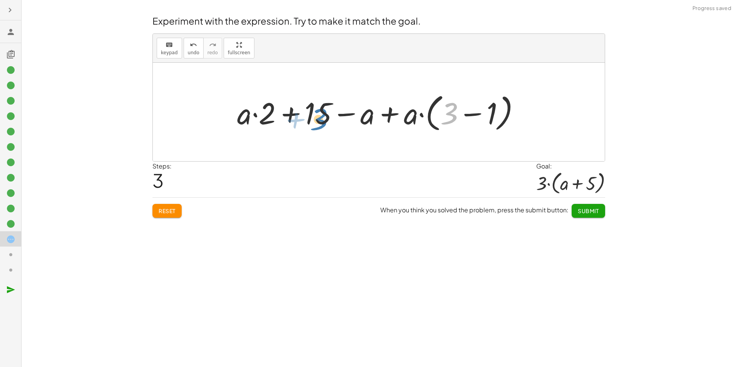
drag, startPoint x: 449, startPoint y: 116, endPoint x: 331, endPoint y: 113, distance: 118.2
click at [319, 115] on div at bounding box center [381, 112] width 297 height 44
drag, startPoint x: 488, startPoint y: 118, endPoint x: 318, endPoint y: 117, distance: 170.1
click at [318, 117] on div at bounding box center [381, 112] width 297 height 44
drag, startPoint x: 311, startPoint y: 119, endPoint x: 447, endPoint y: 117, distance: 135.5
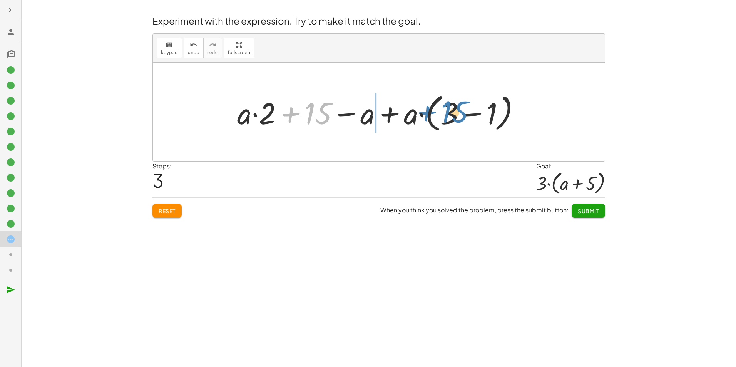
click at [447, 117] on div at bounding box center [381, 112] width 297 height 44
drag, startPoint x: 342, startPoint y: 117, endPoint x: 307, endPoint y: 115, distance: 35.1
click at [313, 115] on div at bounding box center [381, 112] width 297 height 44
drag, startPoint x: 311, startPoint y: 109, endPoint x: 295, endPoint y: 110, distance: 16.2
click at [298, 109] on div at bounding box center [381, 112] width 297 height 44
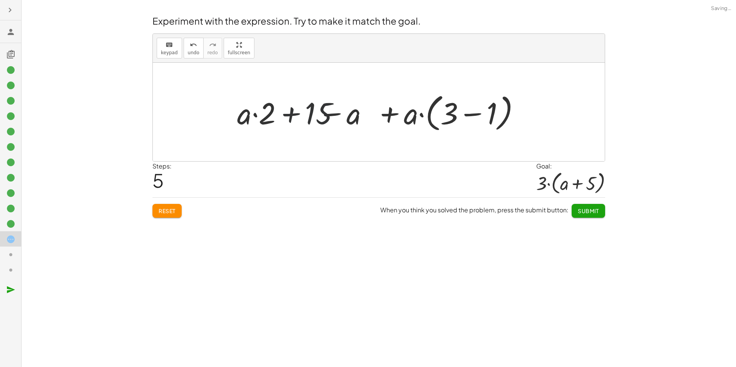
drag, startPoint x: 255, startPoint y: 119, endPoint x: 272, endPoint y: 115, distance: 17.1
click at [269, 117] on div at bounding box center [381, 112] width 297 height 44
drag, startPoint x: 244, startPoint y: 120, endPoint x: 280, endPoint y: 116, distance: 35.6
click at [274, 117] on div at bounding box center [381, 112] width 297 height 44
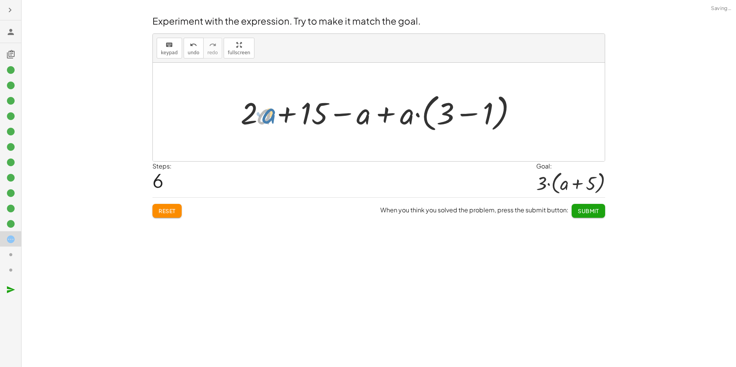
drag, startPoint x: 267, startPoint y: 119, endPoint x: 272, endPoint y: 118, distance: 5.1
click at [272, 118] on div at bounding box center [381, 112] width 289 height 44
drag, startPoint x: 364, startPoint y: 120, endPoint x: 258, endPoint y: 122, distance: 106.2
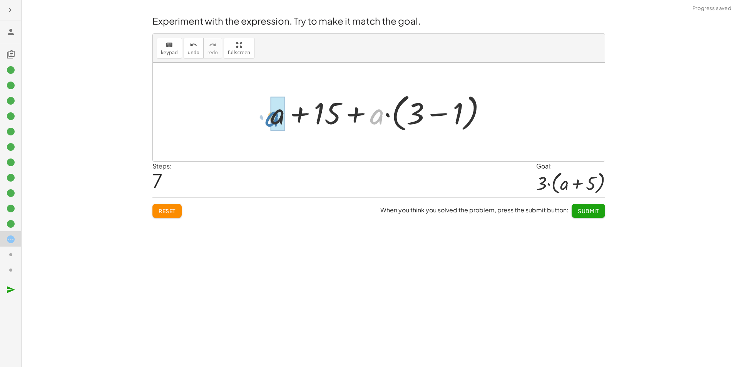
drag, startPoint x: 378, startPoint y: 117, endPoint x: 274, endPoint y: 119, distance: 103.9
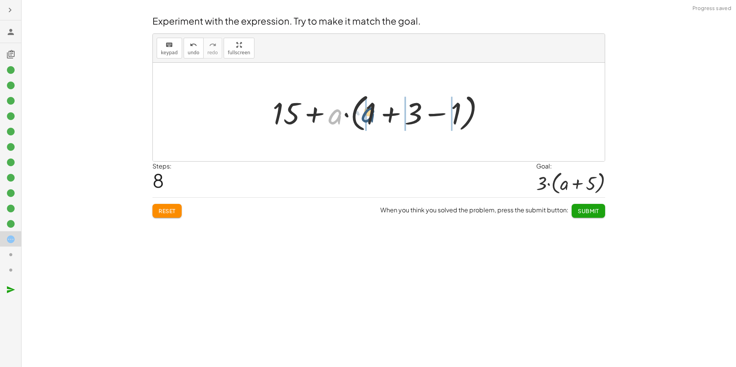
drag, startPoint x: 335, startPoint y: 117, endPoint x: 369, endPoint y: 115, distance: 33.6
click at [369, 115] on div at bounding box center [382, 112] width 226 height 44
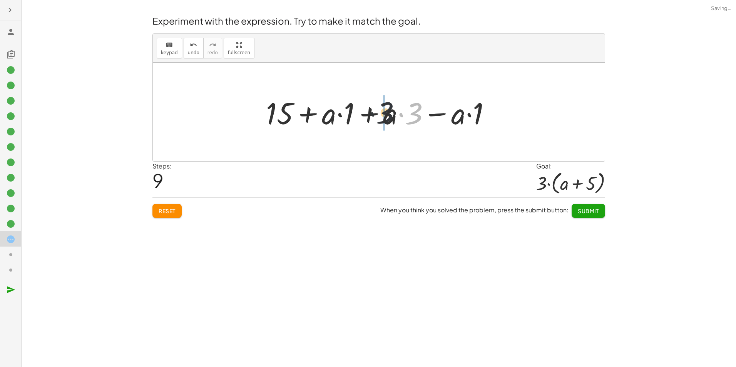
drag, startPoint x: 409, startPoint y: 119, endPoint x: 385, endPoint y: 117, distance: 23.5
click at [378, 117] on div at bounding box center [381, 112] width 239 height 40
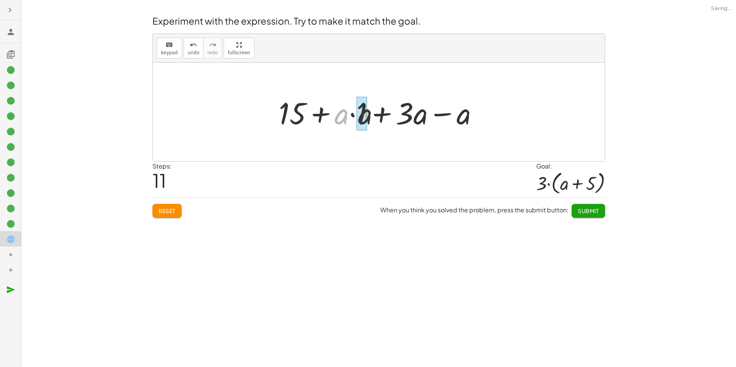
drag, startPoint x: 345, startPoint y: 118, endPoint x: 366, endPoint y: 118, distance: 21.2
click at [369, 118] on div at bounding box center [382, 112] width 214 height 40
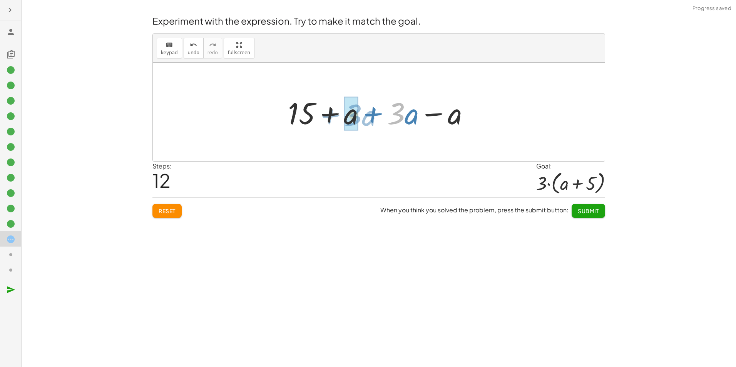
drag, startPoint x: 397, startPoint y: 120, endPoint x: 359, endPoint y: 122, distance: 38.5
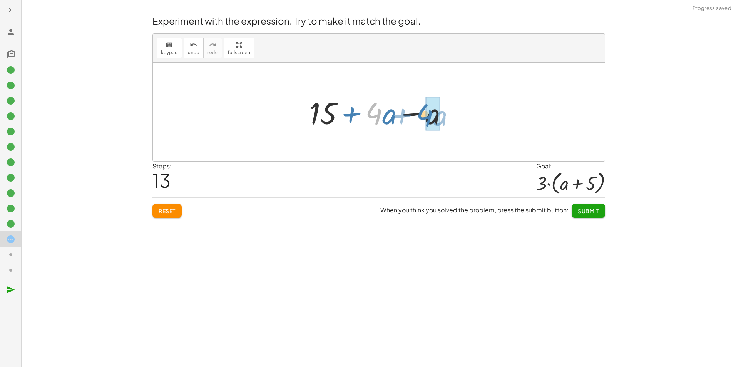
drag, startPoint x: 374, startPoint y: 119, endPoint x: 425, endPoint y: 120, distance: 50.8
click at [425, 120] on div at bounding box center [382, 112] width 152 height 40
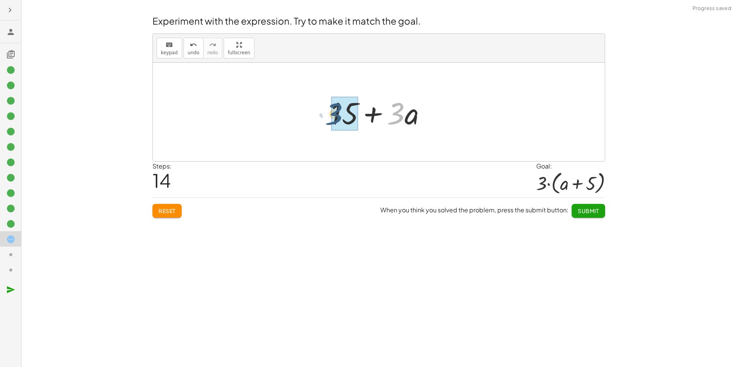
drag, startPoint x: 394, startPoint y: 116, endPoint x: 331, endPoint y: 116, distance: 62.7
drag, startPoint x: 406, startPoint y: 118, endPoint x: 356, endPoint y: 117, distance: 50.0
click at [356, 117] on div at bounding box center [382, 112] width 136 height 44
click at [585, 212] on span "Submit" at bounding box center [588, 210] width 21 height 7
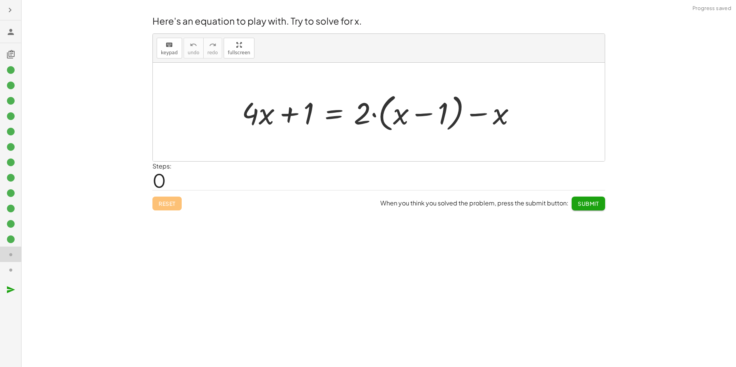
click at [11, 14] on icon "button" at bounding box center [9, 9] width 9 height 9
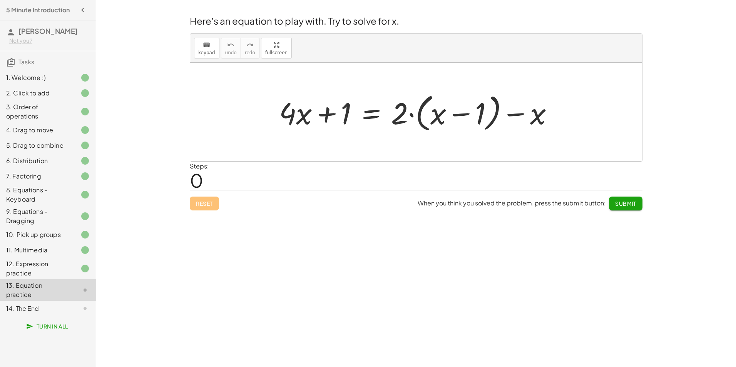
click at [11, 14] on h4 "5 Minute Introduction" at bounding box center [38, 9] width 64 height 9
click at [87, 7] on button "button" at bounding box center [83, 10] width 14 height 14
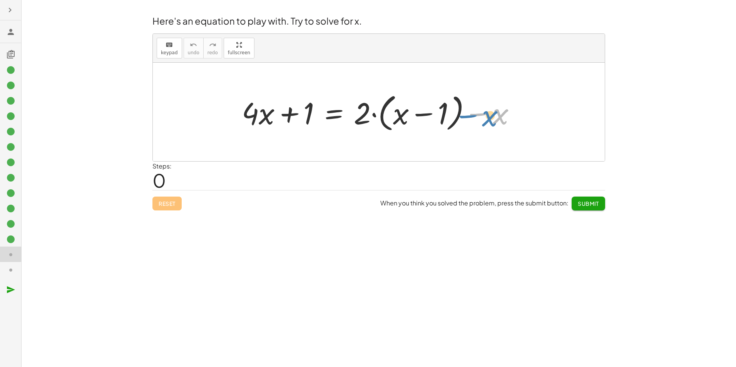
drag, startPoint x: 472, startPoint y: 118, endPoint x: 518, endPoint y: 119, distance: 46.6
click at [518, 119] on div at bounding box center [382, 112] width 288 height 44
drag, startPoint x: 364, startPoint y: 119, endPoint x: 400, endPoint y: 118, distance: 36.2
click at [401, 118] on div at bounding box center [382, 112] width 288 height 44
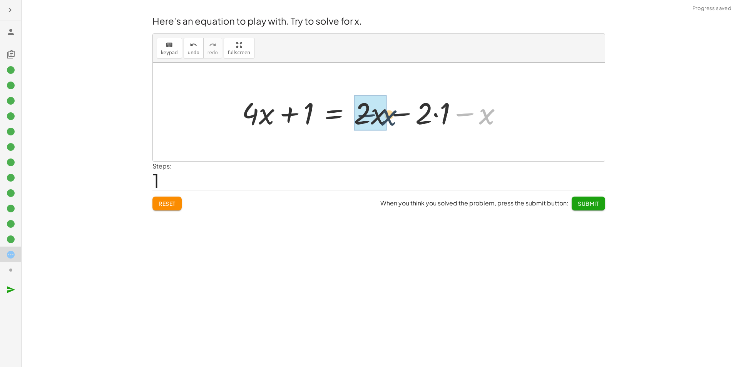
drag, startPoint x: 457, startPoint y: 119, endPoint x: 372, endPoint y: 118, distance: 85.1
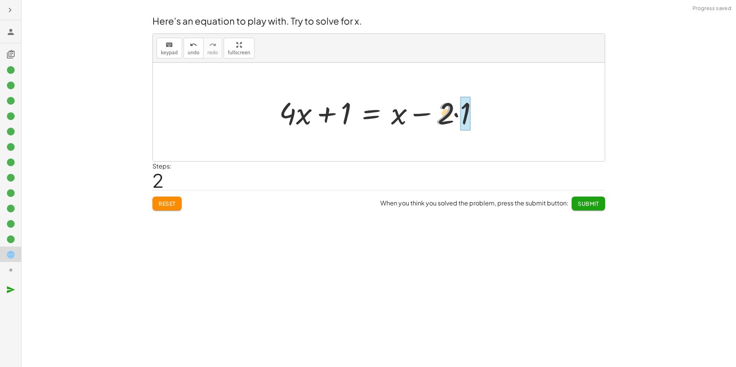
drag, startPoint x: 445, startPoint y: 116, endPoint x: 464, endPoint y: 116, distance: 19.2
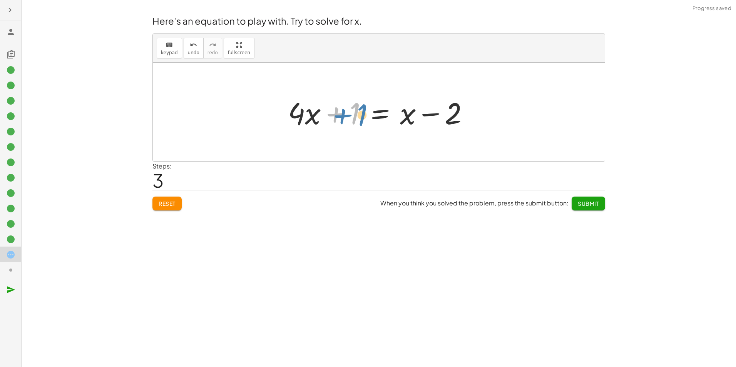
drag, startPoint x: 356, startPoint y: 115, endPoint x: 356, endPoint y: 110, distance: 5.4
click at [356, 110] on div at bounding box center [381, 112] width 195 height 40
drag, startPoint x: 354, startPoint y: 116, endPoint x: 463, endPoint y: 117, distance: 108.2
drag, startPoint x: 351, startPoint y: 117, endPoint x: 335, endPoint y: 119, distance: 15.9
click at [334, 120] on div at bounding box center [382, 112] width 274 height 40
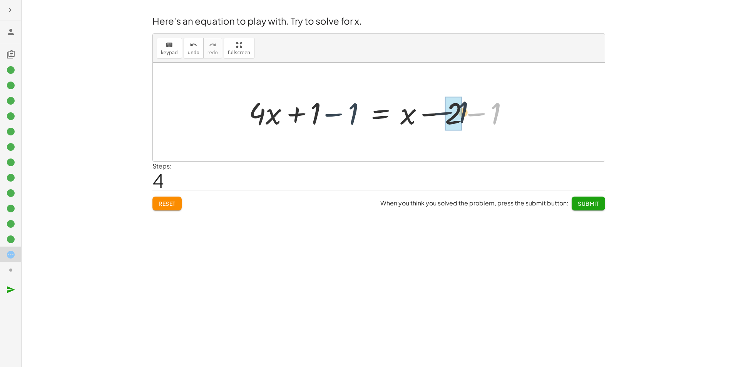
drag, startPoint x: 487, startPoint y: 118, endPoint x: 447, endPoint y: 116, distance: 39.7
drag, startPoint x: 355, startPoint y: 116, endPoint x: 307, endPoint y: 118, distance: 48.5
click at [307, 118] on div at bounding box center [362, 112] width 235 height 40
drag, startPoint x: 311, startPoint y: 117, endPoint x: 351, endPoint y: 117, distance: 40.0
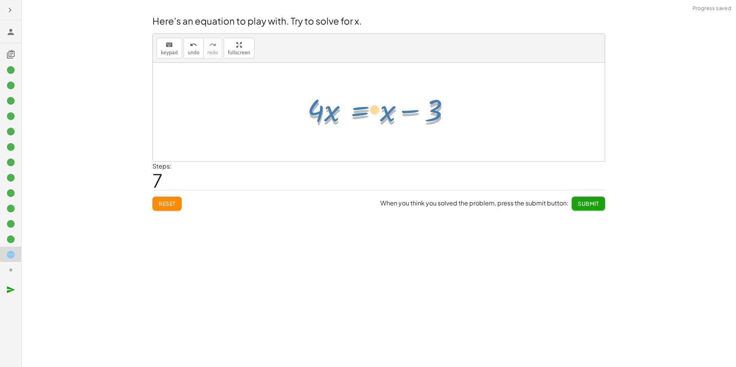
drag, startPoint x: 379, startPoint y: 120, endPoint x: 383, endPoint y: 114, distance: 7.2
click at [383, 114] on div at bounding box center [382, 112] width 156 height 40
drag, startPoint x: 393, startPoint y: 112, endPoint x: 326, endPoint y: 112, distance: 67.4
click at [326, 113] on div at bounding box center [382, 112] width 156 height 40
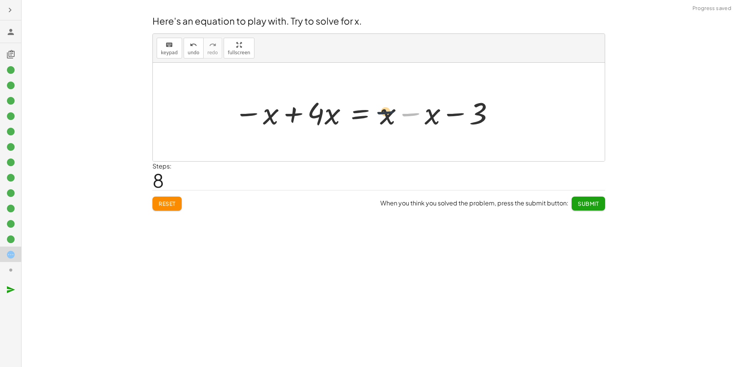
drag, startPoint x: 424, startPoint y: 115, endPoint x: 395, endPoint y: 113, distance: 29.0
click at [395, 113] on div at bounding box center [364, 112] width 269 height 40
drag, startPoint x: 390, startPoint y: 116, endPoint x: 422, endPoint y: 116, distance: 32.3
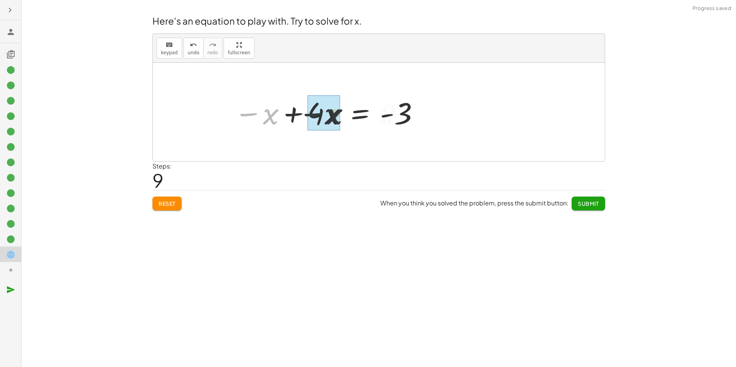
drag, startPoint x: 276, startPoint y: 113, endPoint x: 344, endPoint y: 113, distance: 68.9
click at [344, 113] on div at bounding box center [327, 112] width 194 height 40
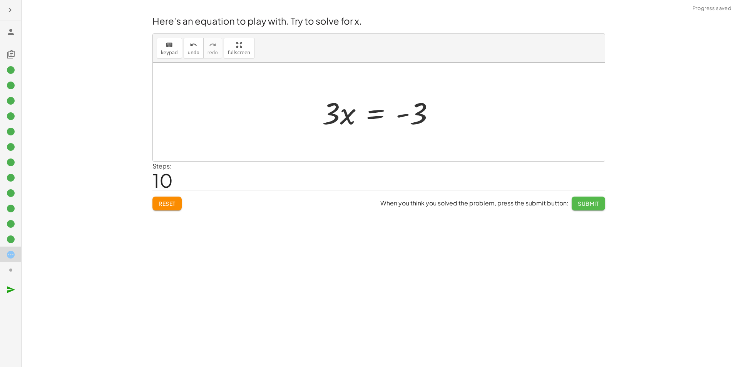
click at [577, 203] on button "Submit" at bounding box center [588, 204] width 33 height 14
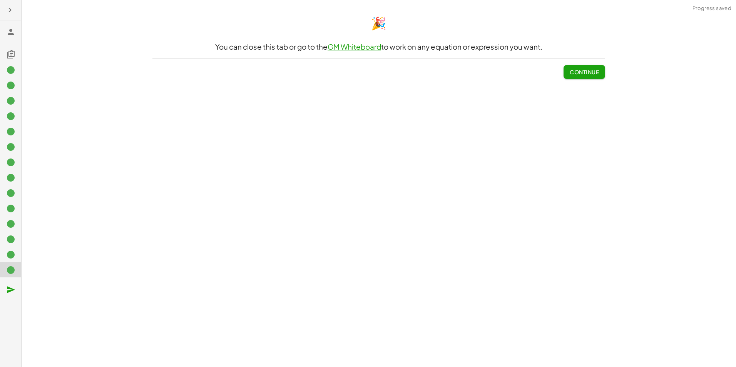
click at [568, 78] on button "Continue" at bounding box center [584, 72] width 42 height 14
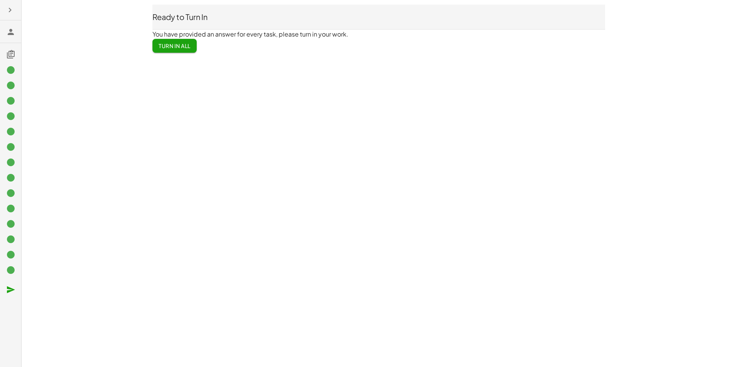
click at [189, 41] on button "Turn In All" at bounding box center [174, 46] width 44 height 14
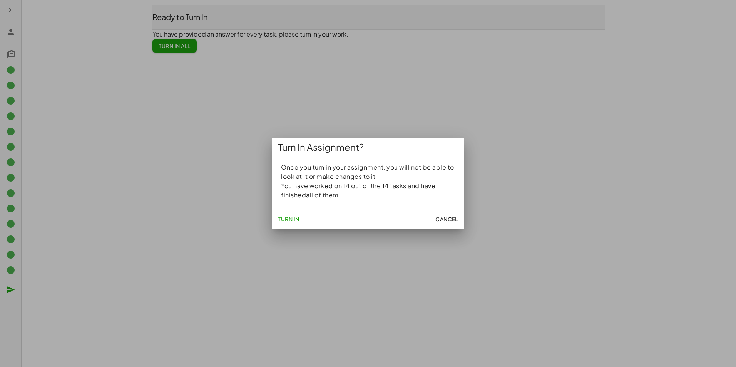
click at [283, 219] on button "Turn In" at bounding box center [289, 219] width 28 height 14
